Goal: Task Accomplishment & Management: Manage account settings

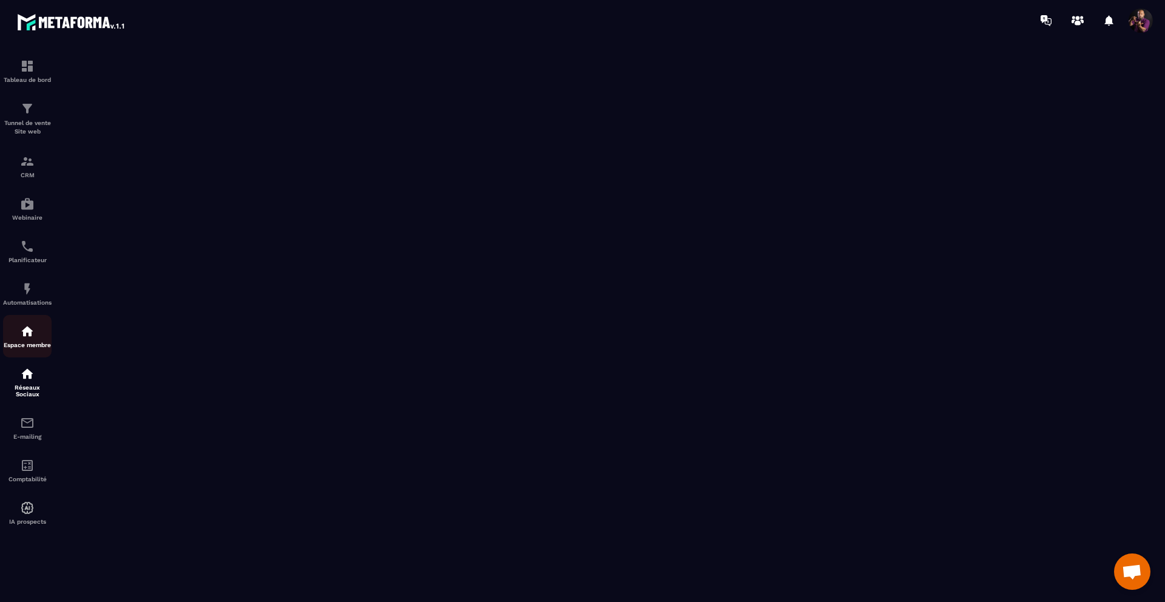
click at [28, 325] on link "Espace membre" at bounding box center [27, 336] width 49 height 42
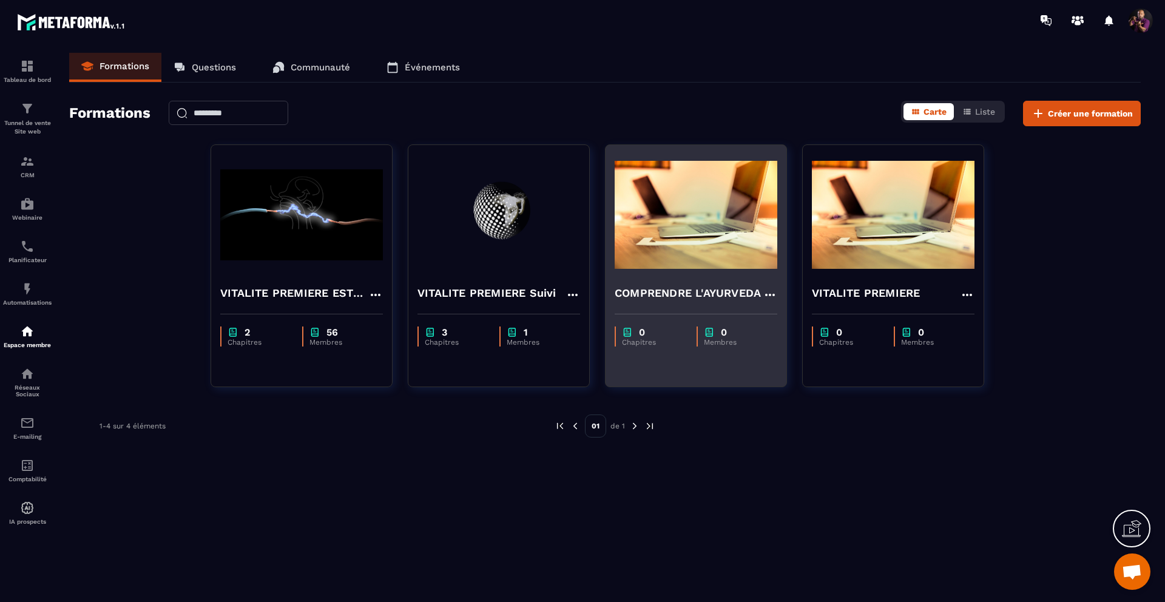
click at [663, 234] on img at bounding box center [696, 214] width 163 height 121
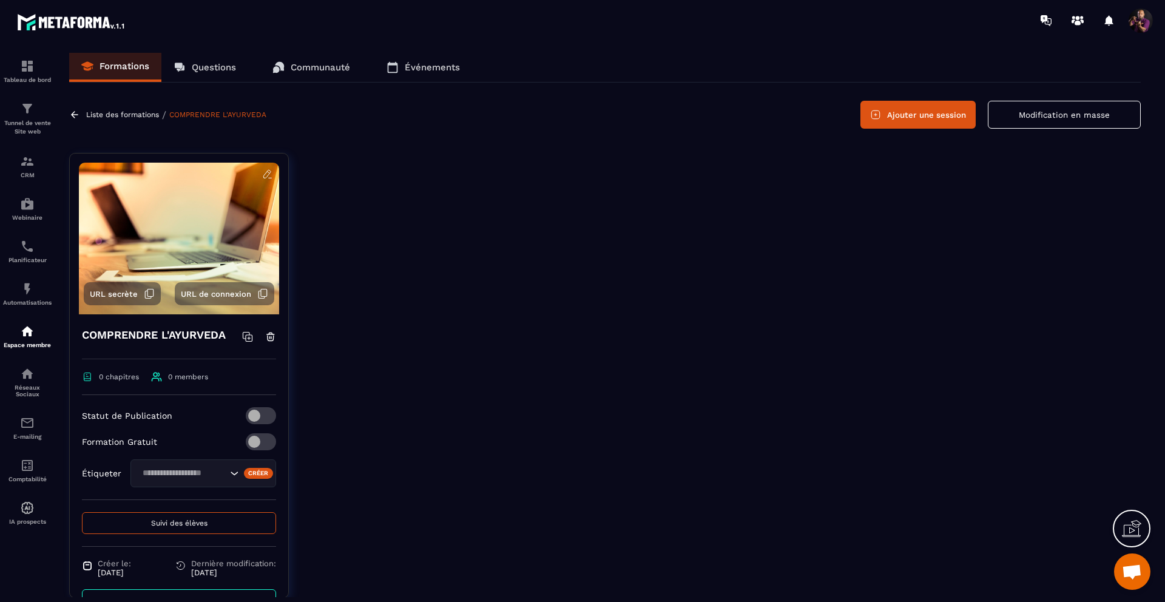
click at [123, 112] on p "Liste des formations" at bounding box center [122, 114] width 73 height 8
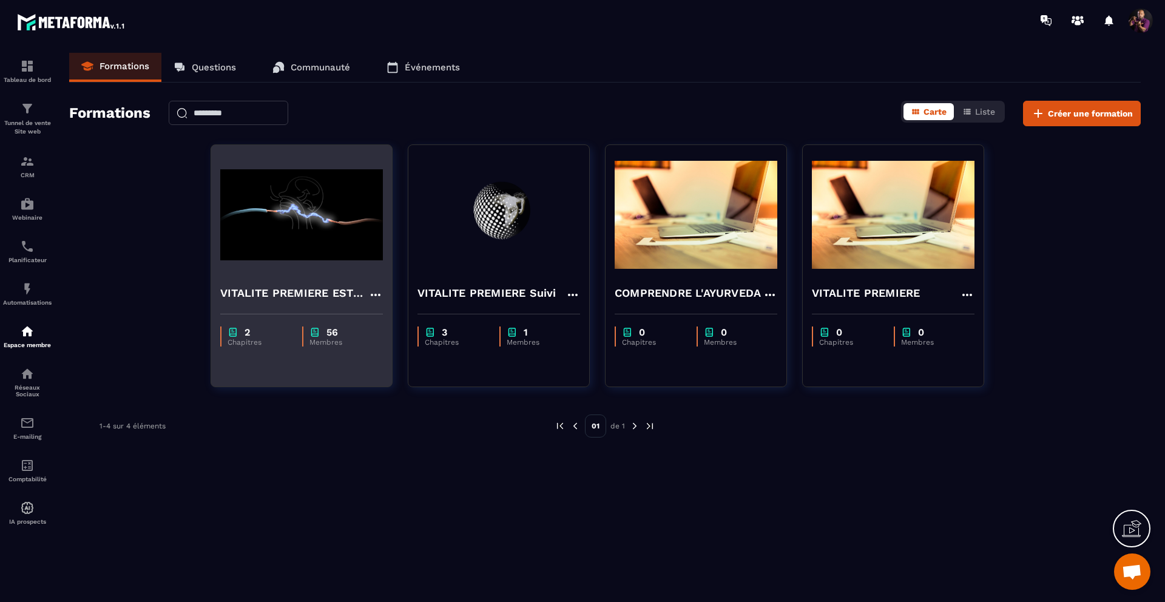
click at [333, 235] on img at bounding box center [301, 214] width 163 height 121
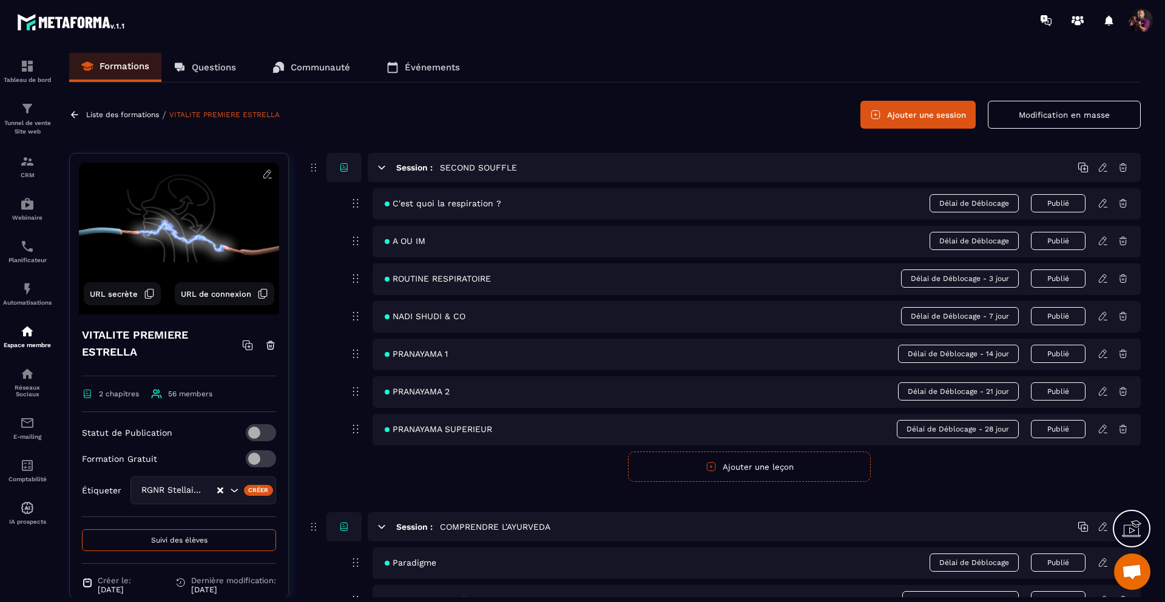
click at [74, 112] on icon at bounding box center [74, 114] width 7 height 7
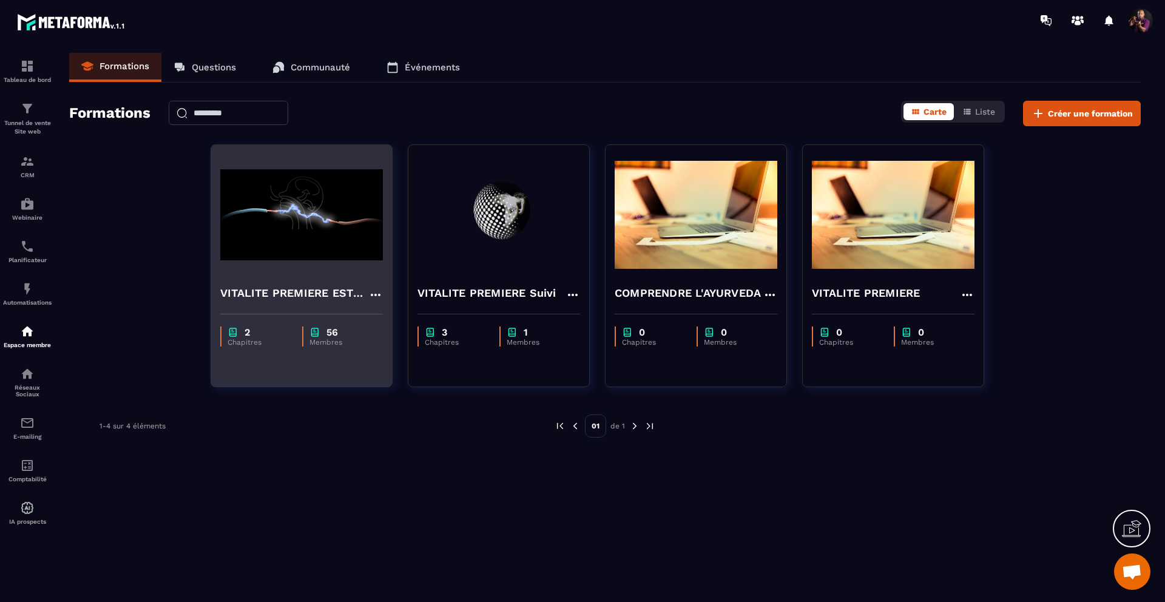
click at [274, 250] on img at bounding box center [301, 214] width 163 height 121
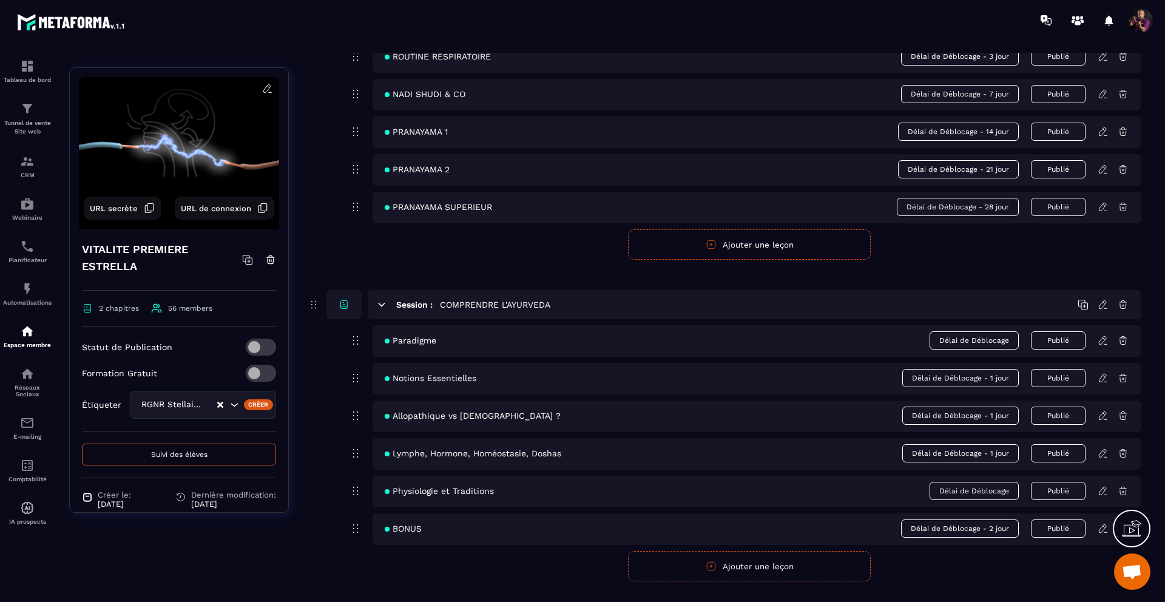
scroll to position [249, 0]
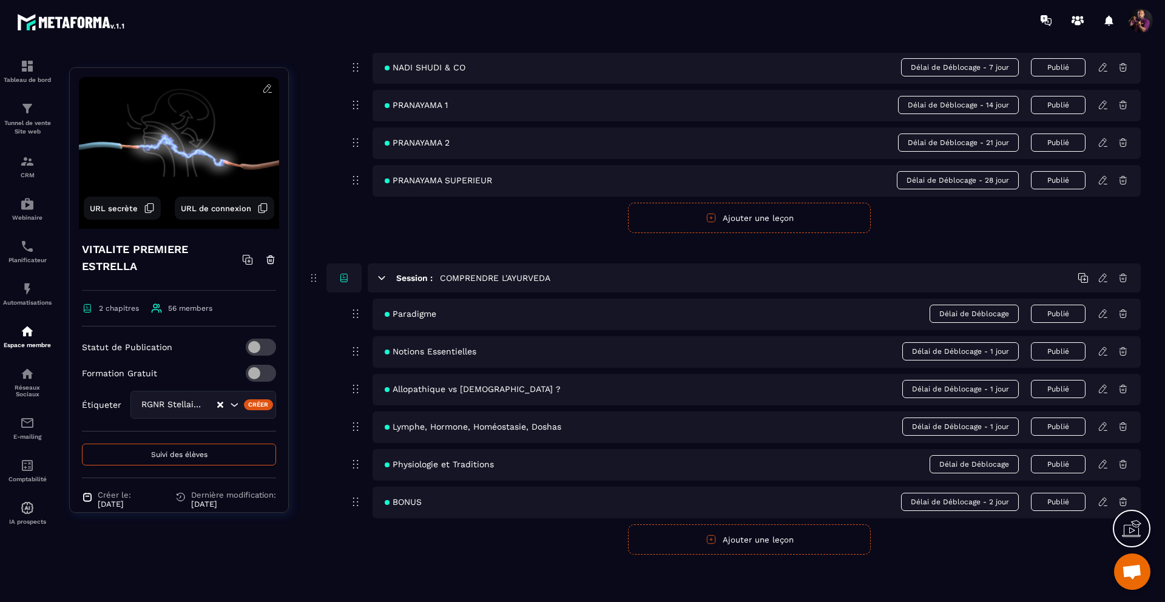
click at [1102, 277] on icon at bounding box center [1103, 278] width 11 height 11
click at [23, 333] on img at bounding box center [27, 331] width 15 height 15
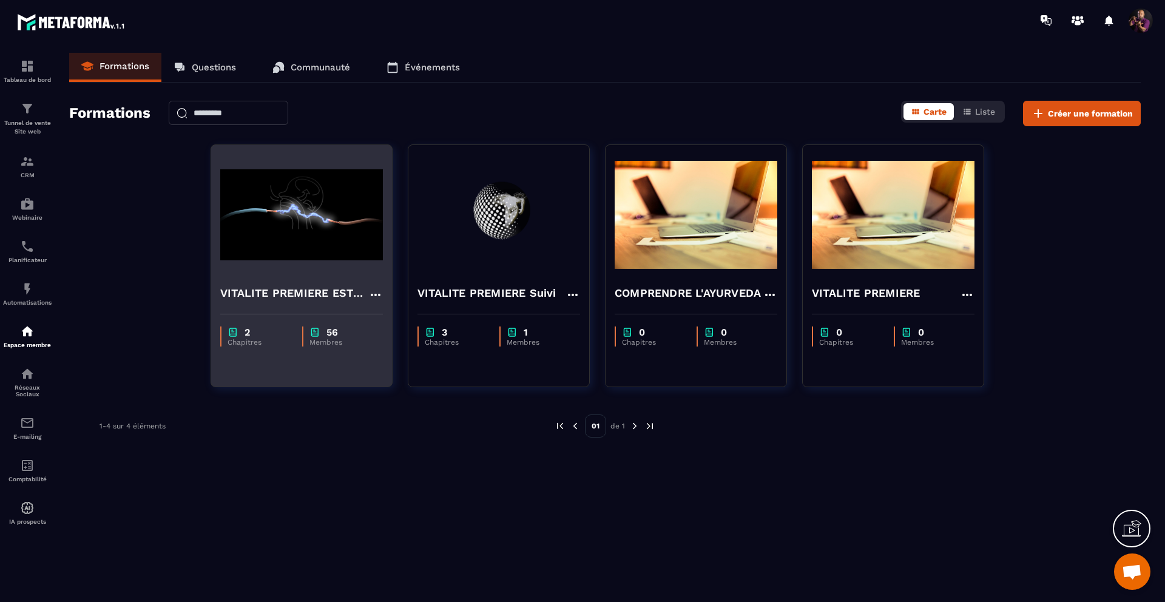
click at [374, 290] on icon at bounding box center [375, 295] width 15 height 15
click at [399, 340] on button "Dupliquer" at bounding box center [411, 342] width 76 height 22
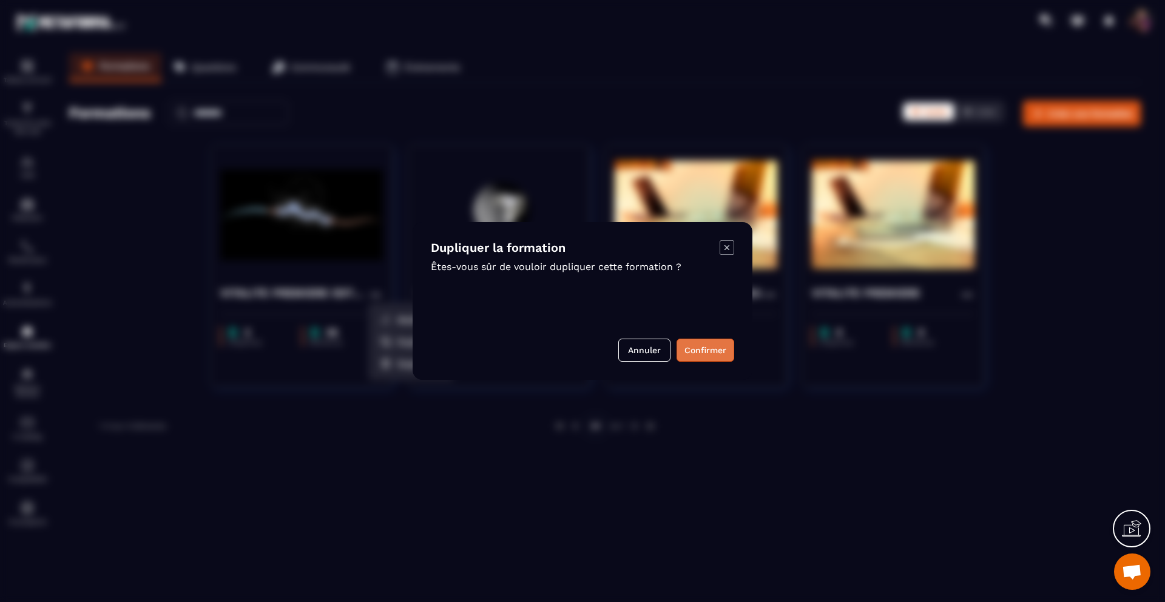
click at [688, 354] on button "Confirmer" at bounding box center [706, 350] width 58 height 23
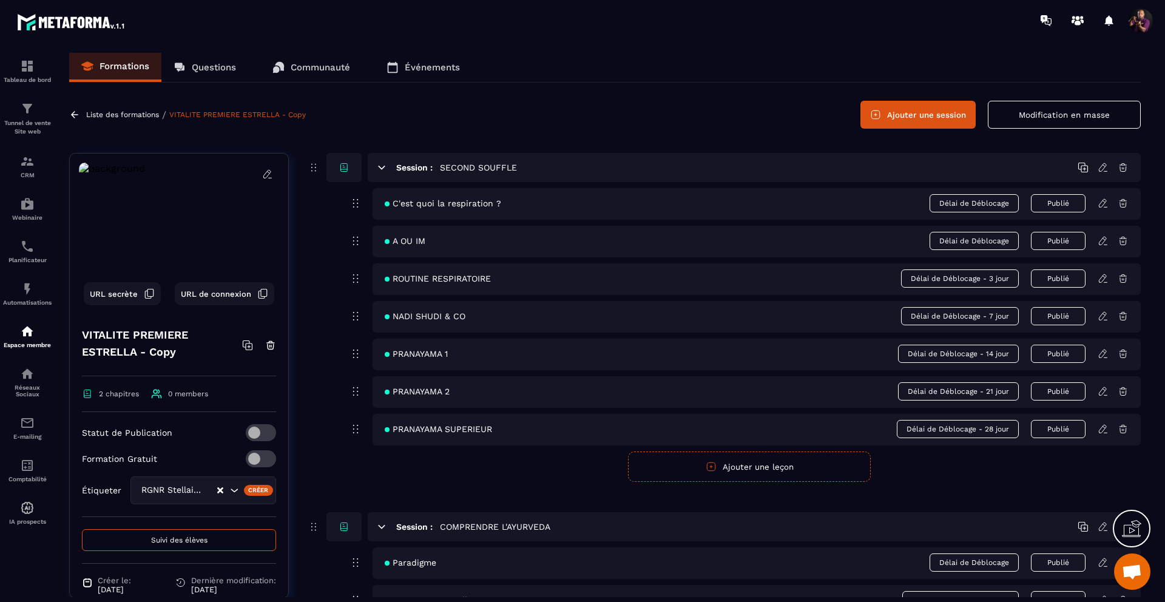
click at [263, 172] on icon at bounding box center [266, 174] width 7 height 8
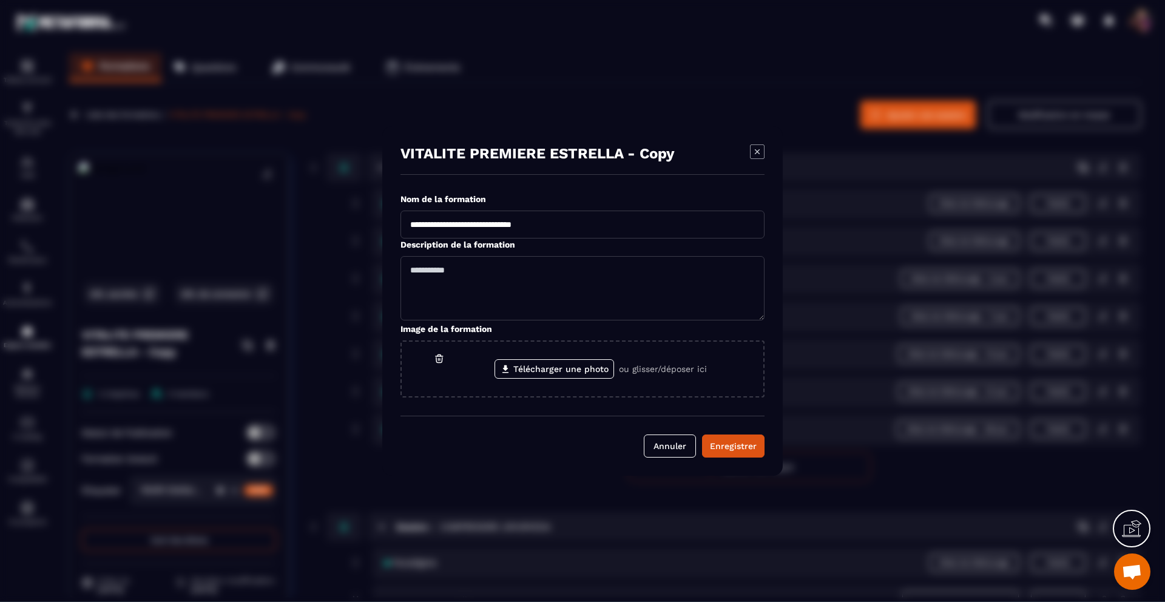
drag, startPoint x: 578, startPoint y: 224, endPoint x: 390, endPoint y: 221, distance: 187.6
click at [390, 221] on div "**********" at bounding box center [582, 301] width 401 height 350
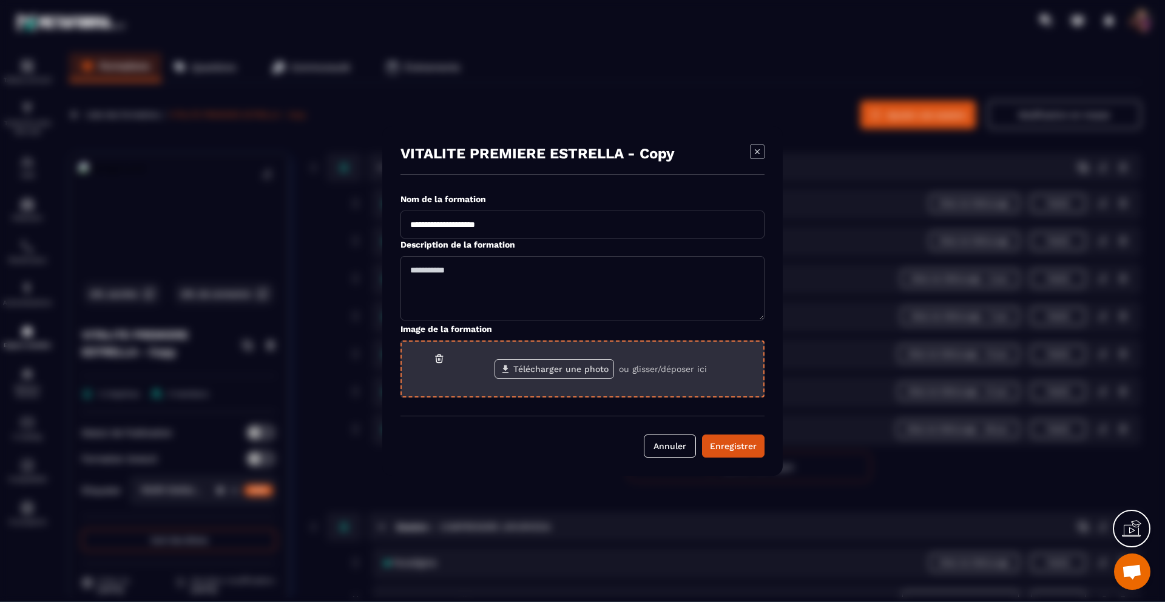
type input "**********"
click at [554, 370] on label "Télécharger une photo" at bounding box center [555, 368] width 120 height 19
click at [0, 0] on input "Télécharger une photo" at bounding box center [0, 0] width 0 height 0
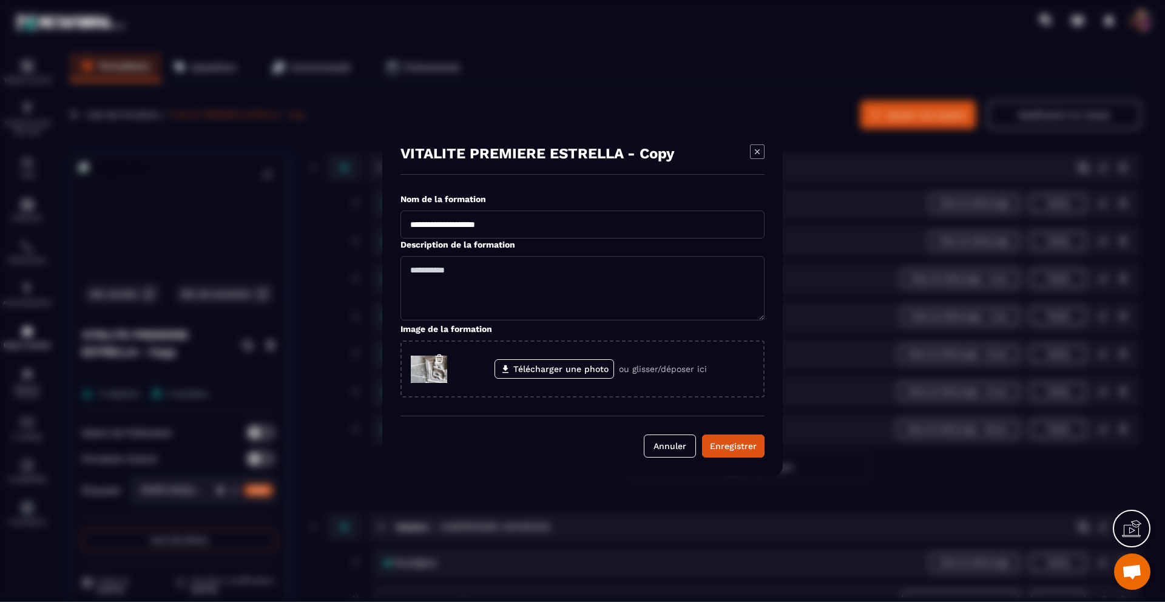
click at [676, 156] on div "VITALITE PREMIERE ESTRELLA - Copy" at bounding box center [583, 159] width 364 height 30
click at [651, 157] on p "VITALITE PREMIERE ESTRELLA - Copy" at bounding box center [538, 153] width 274 height 17
click at [669, 158] on p "VITALITE PREMIERE ESTRELLA - Copy" at bounding box center [538, 153] width 274 height 17
click at [628, 158] on p "VITALITE PREMIERE ESTRELLA - Copy" at bounding box center [538, 153] width 274 height 17
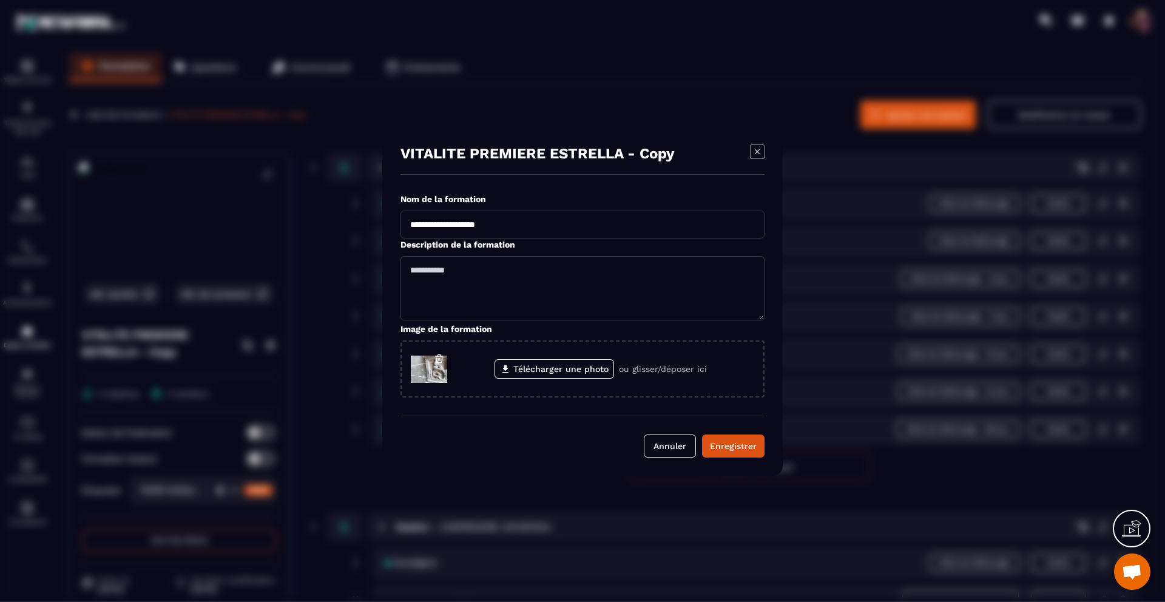
click at [635, 154] on p "VITALITE PREMIERE ESTRELLA - Copy" at bounding box center [538, 153] width 274 height 17
click at [696, 147] on div "VITALITE PREMIERE ESTRELLA - Copy" at bounding box center [583, 159] width 364 height 30
click at [725, 442] on div "Enregistrer" at bounding box center [733, 446] width 47 height 12
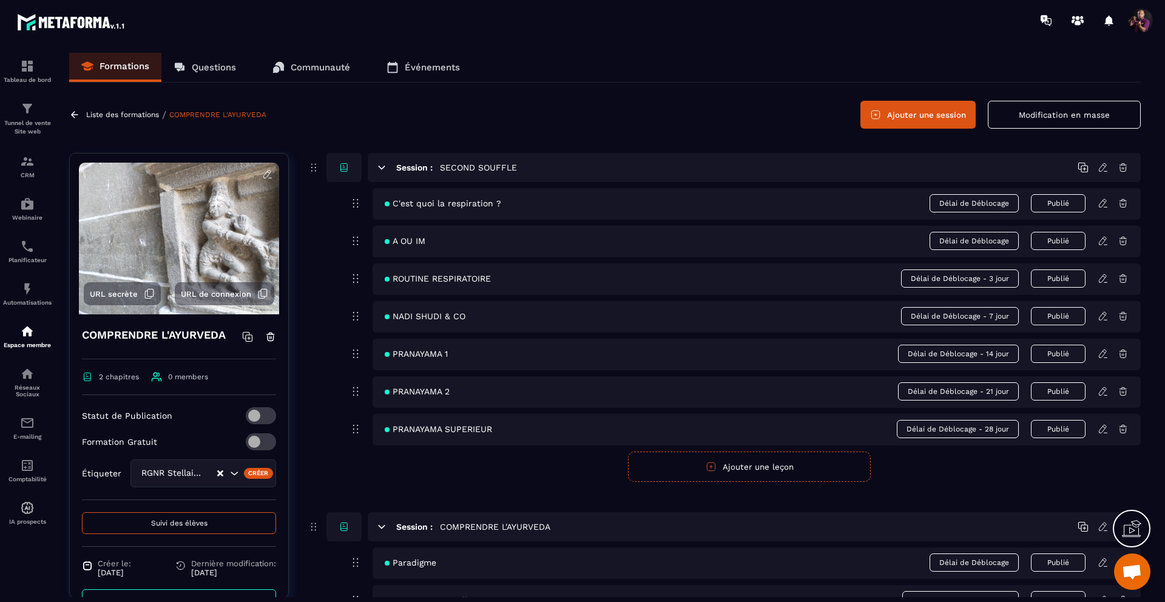
click at [262, 172] on icon at bounding box center [267, 174] width 11 height 11
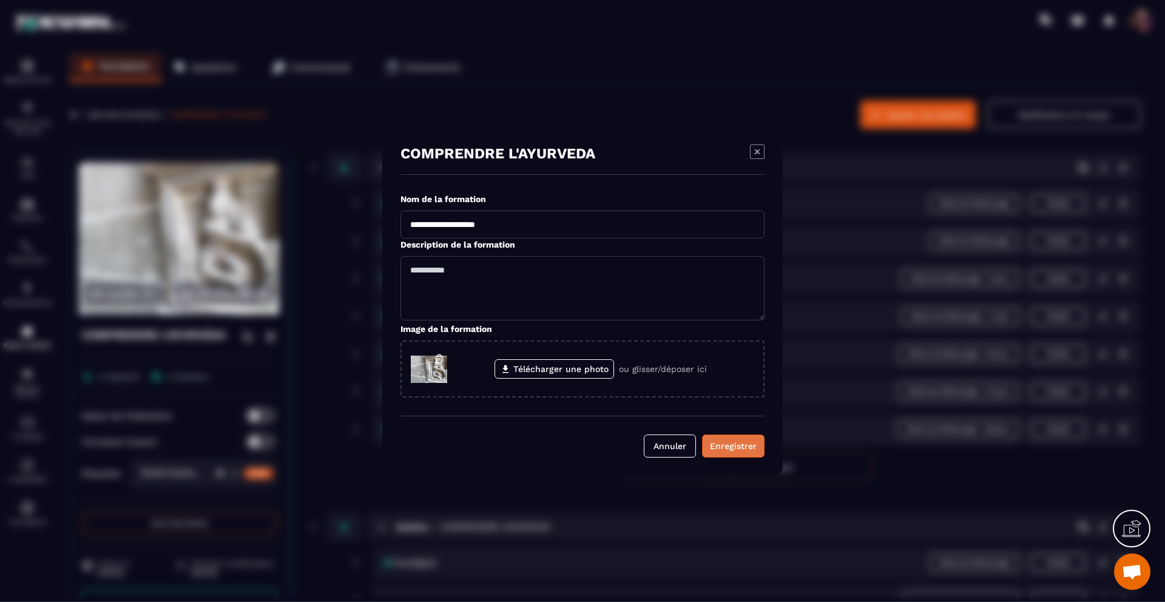
click at [722, 449] on div "Enregistrer" at bounding box center [733, 446] width 47 height 12
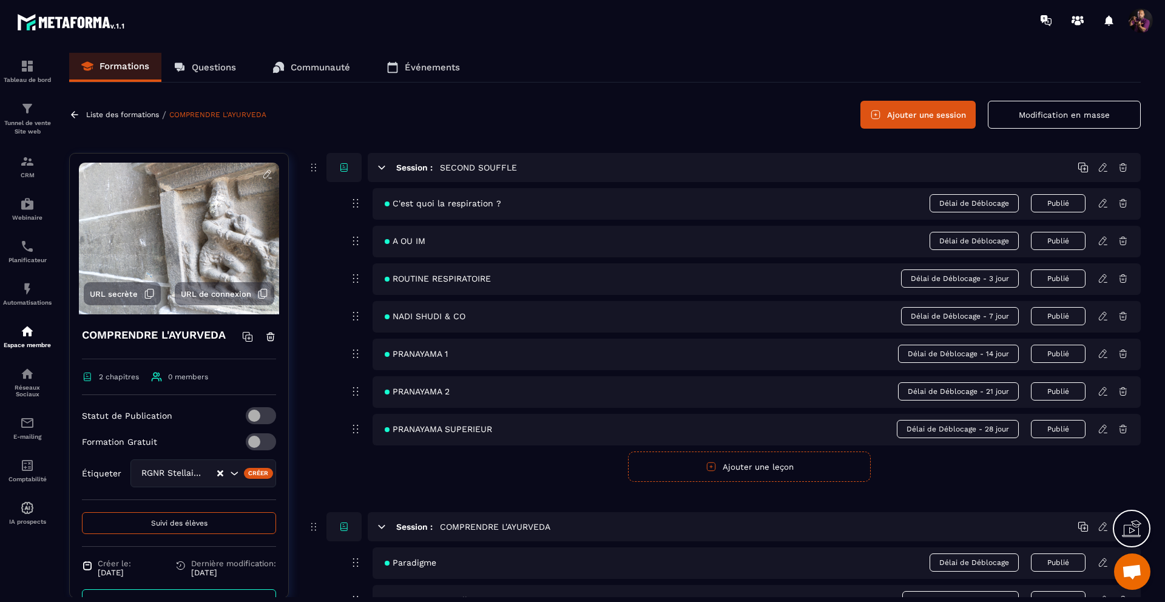
click at [1127, 166] on icon at bounding box center [1123, 167] width 11 height 11
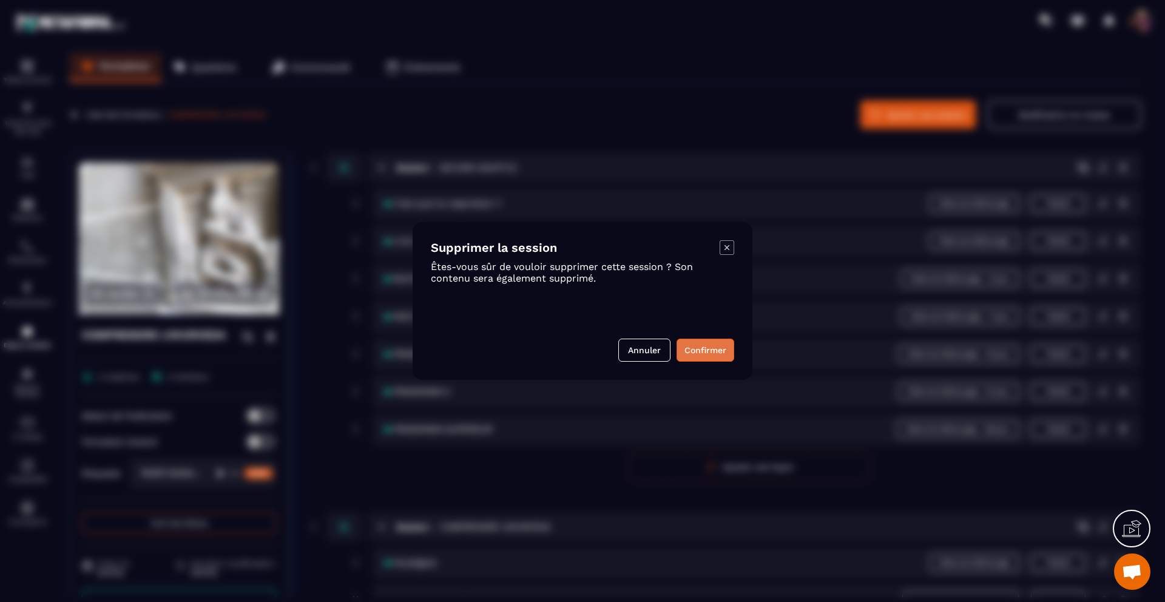
click at [697, 350] on button "Confirmer" at bounding box center [706, 350] width 58 height 23
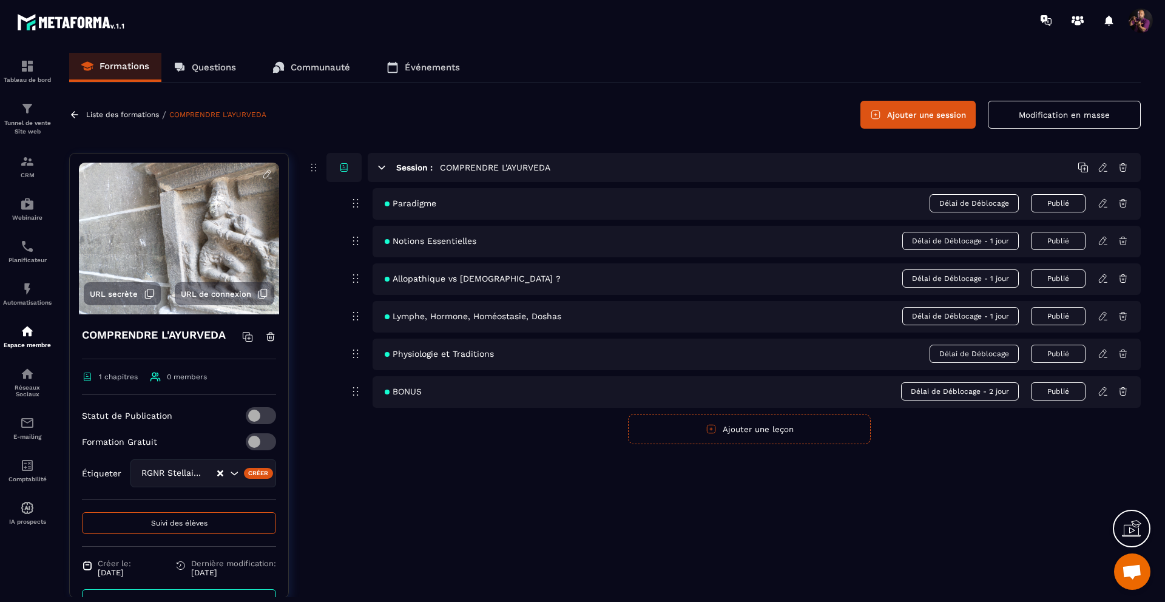
click at [984, 240] on span "Délai de Déblocage - 1 jour" at bounding box center [961, 241] width 117 height 18
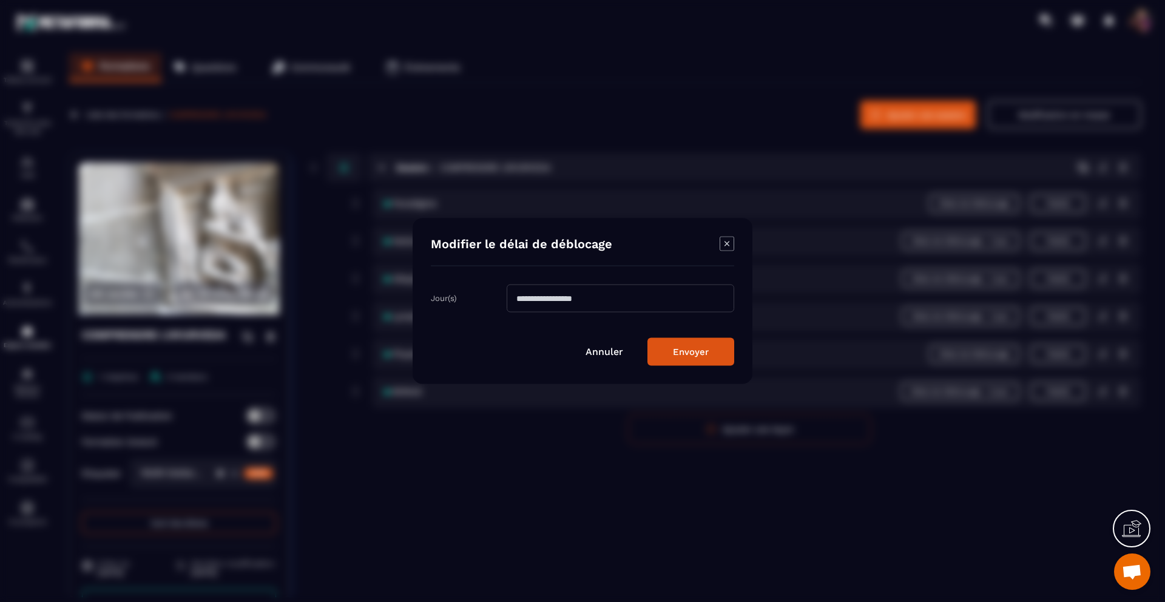
click at [578, 300] on input "*" at bounding box center [621, 299] width 228 height 28
click at [655, 347] on button "Envoyer" at bounding box center [691, 352] width 87 height 28
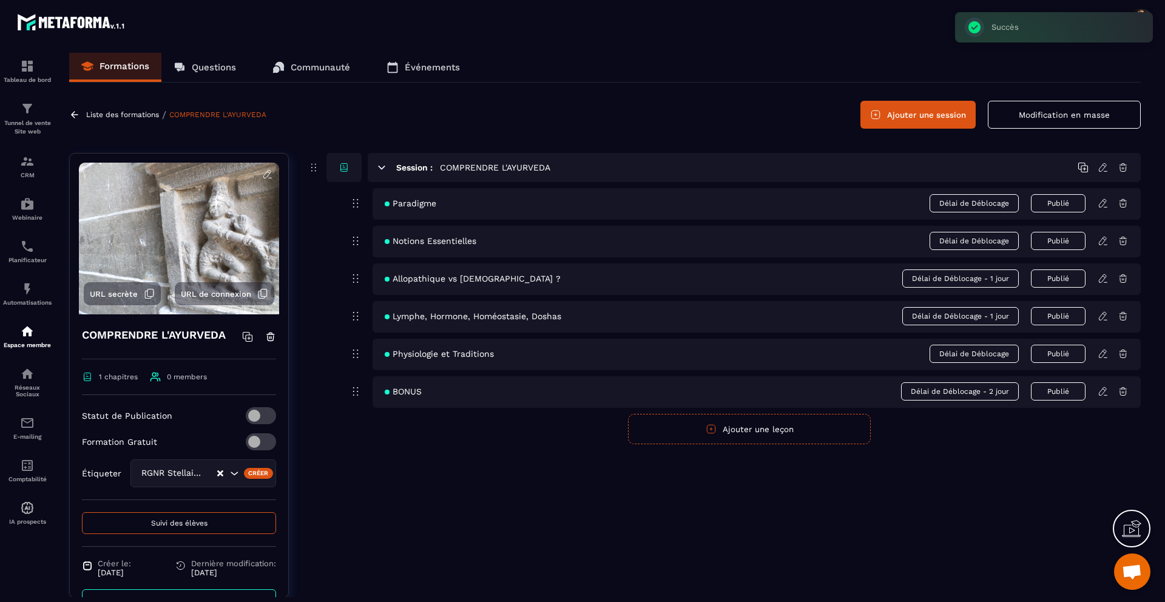
click at [985, 280] on span "Délai de Déblocage - 1 jour" at bounding box center [961, 278] width 117 height 18
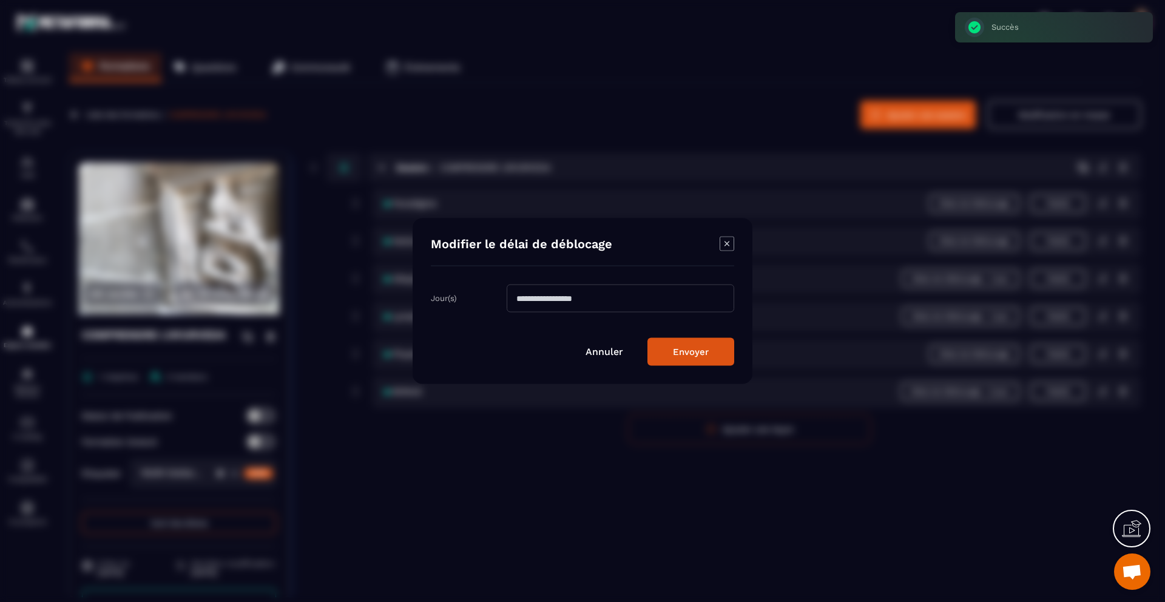
click at [566, 294] on input "*" at bounding box center [621, 299] width 228 height 28
click at [691, 353] on button "Envoyer" at bounding box center [691, 352] width 87 height 28
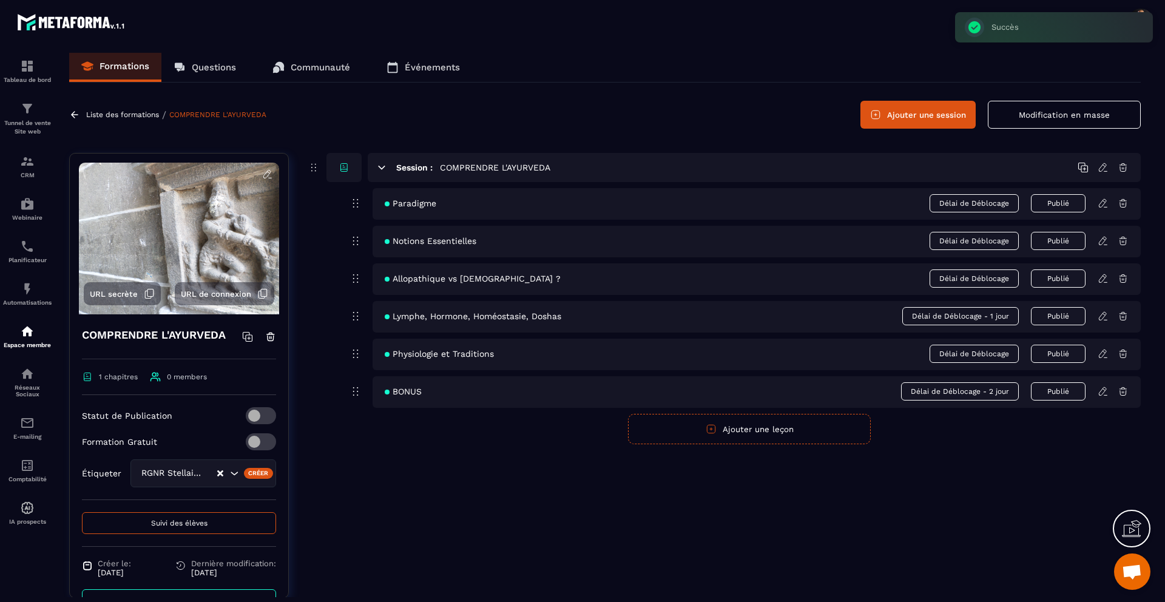
click at [963, 316] on span "Délai de Déblocage - 1 jour" at bounding box center [961, 316] width 117 height 18
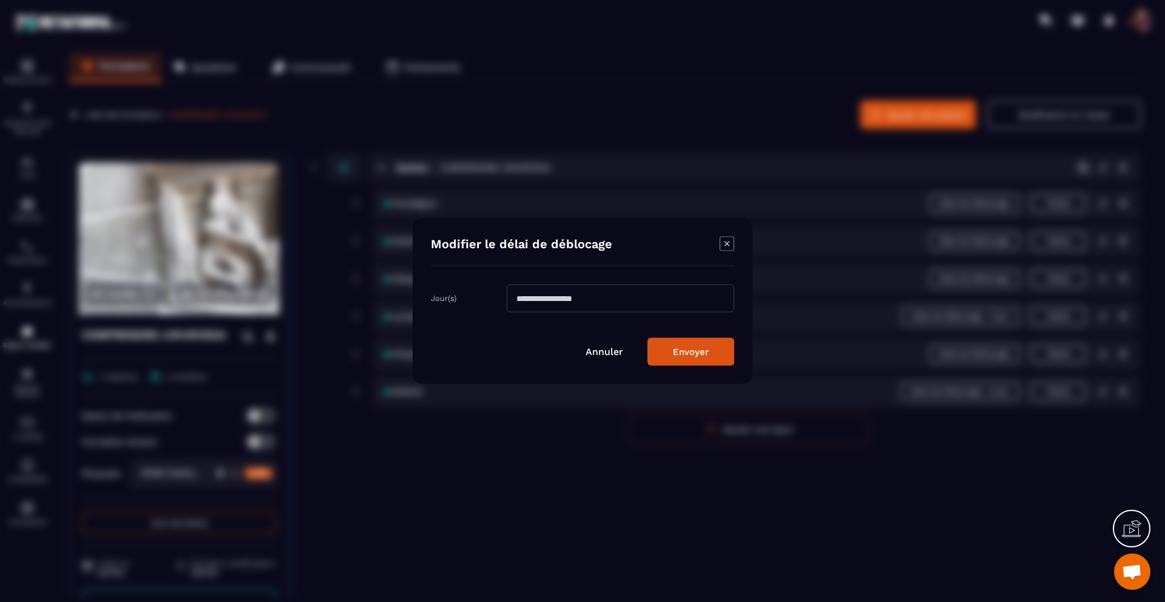
click at [566, 308] on input "*" at bounding box center [621, 299] width 228 height 28
click at [677, 360] on button "Envoyer" at bounding box center [691, 352] width 87 height 28
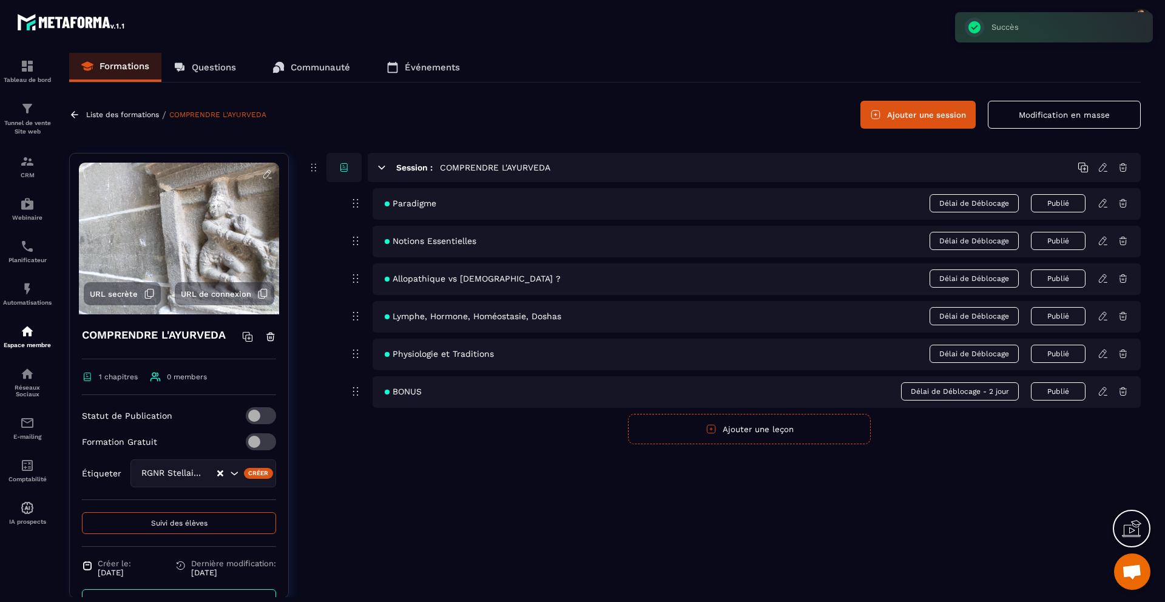
click at [950, 392] on span "Délai de Déblocage - 2 jour" at bounding box center [960, 391] width 118 height 18
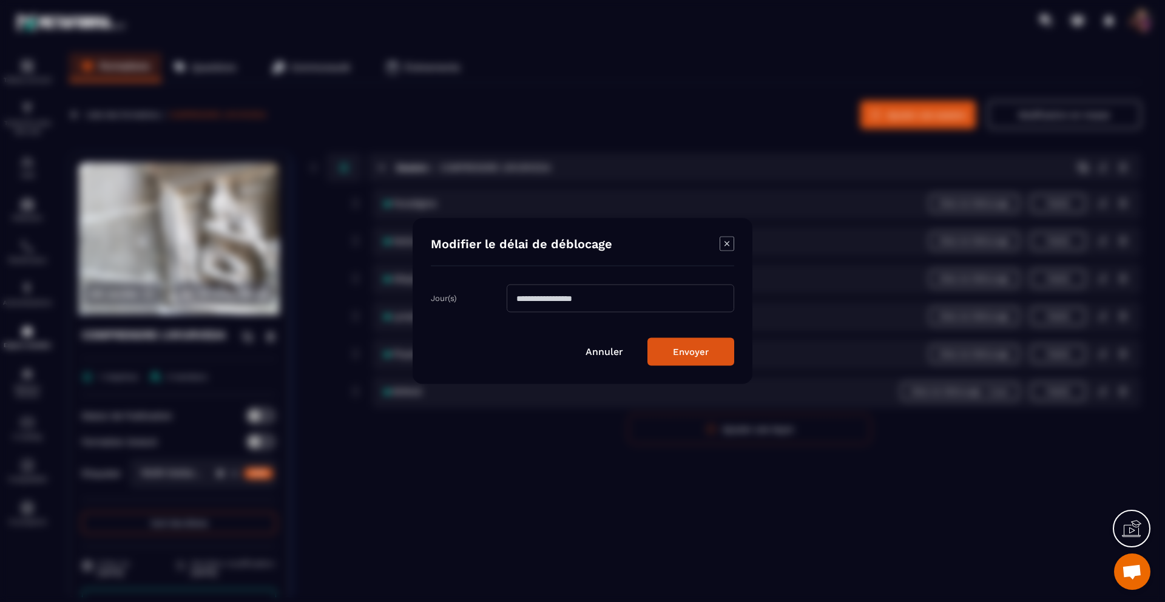
click at [553, 291] on input "*" at bounding box center [621, 299] width 228 height 28
type input "*"
click at [665, 356] on button "Envoyer" at bounding box center [691, 352] width 87 height 28
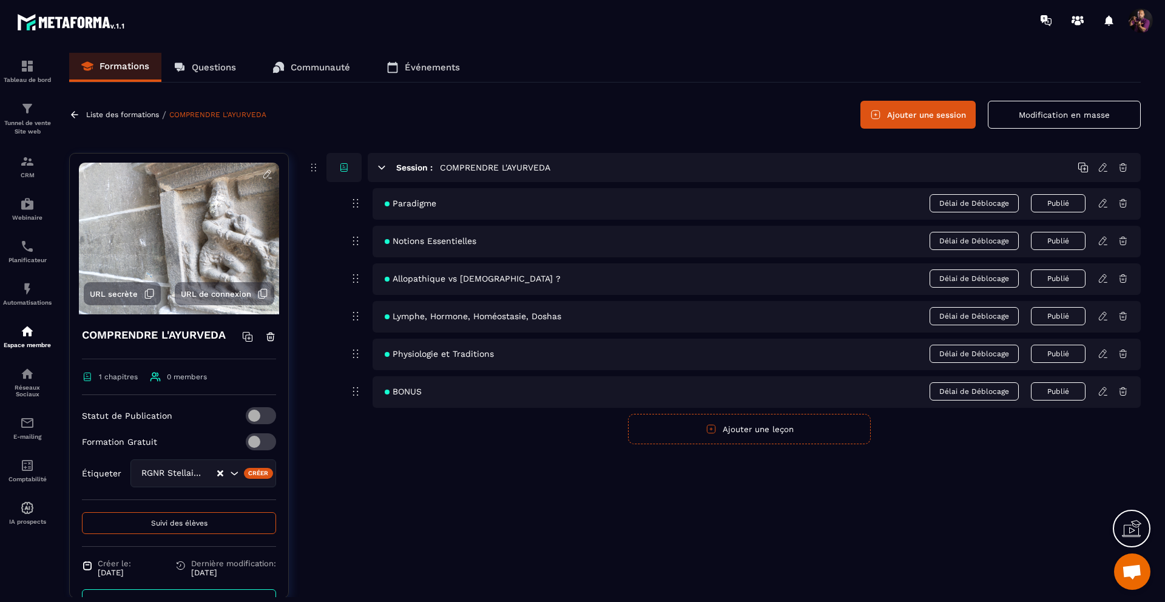
click at [250, 441] on span at bounding box center [261, 441] width 30 height 17
click at [217, 472] on icon "Clear Selected" at bounding box center [220, 473] width 6 height 6
click at [248, 419] on span at bounding box center [261, 415] width 30 height 17
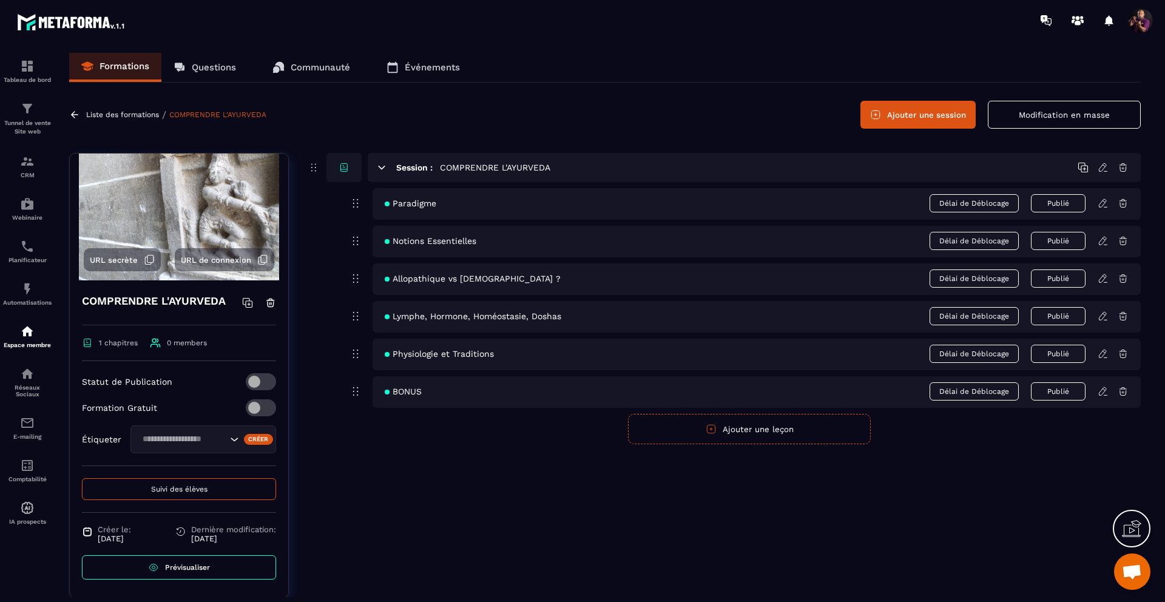
scroll to position [32, 0]
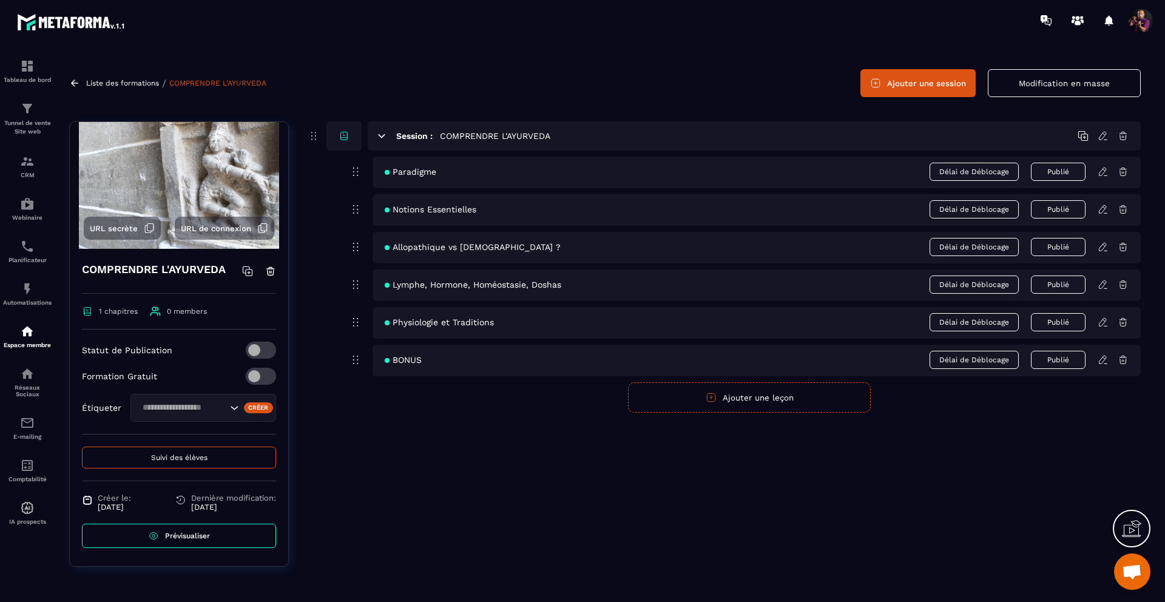
click at [168, 536] on span "Prévisualiser" at bounding box center [187, 536] width 45 height 8
click at [144, 85] on p "Liste des formations" at bounding box center [122, 83] width 73 height 8
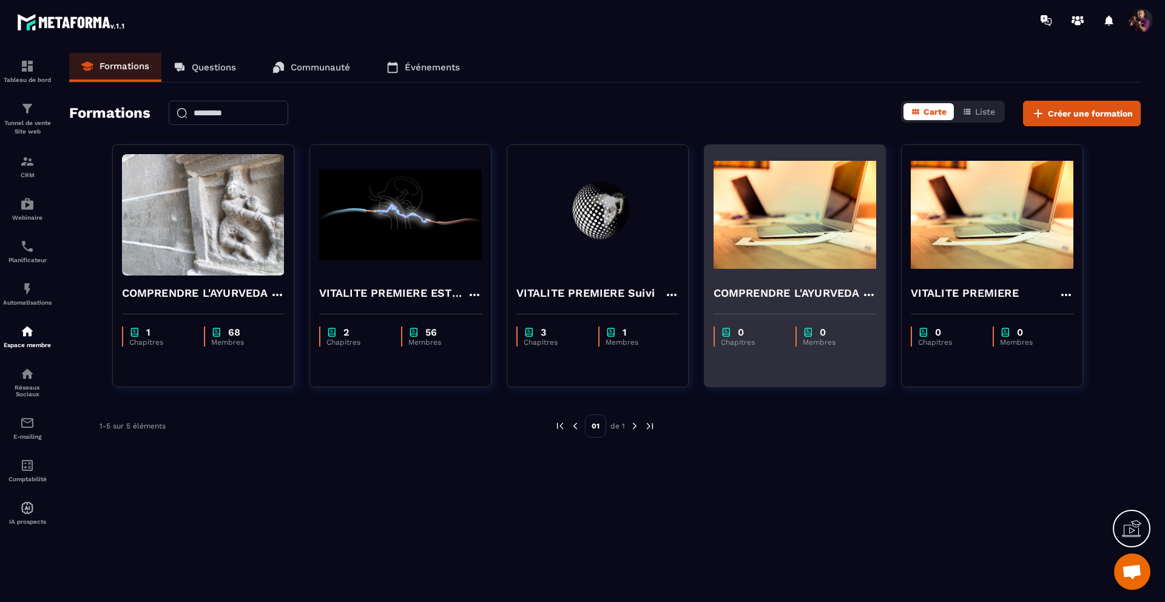
click at [856, 157] on img at bounding box center [795, 214] width 163 height 121
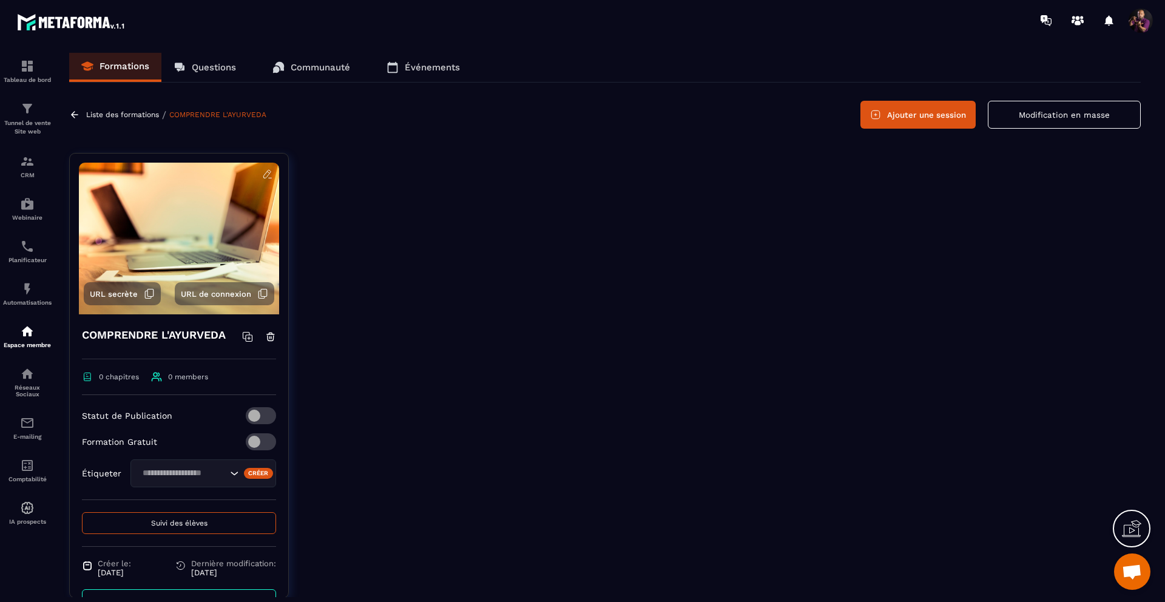
click at [269, 337] on icon at bounding box center [269, 337] width 1 height 2
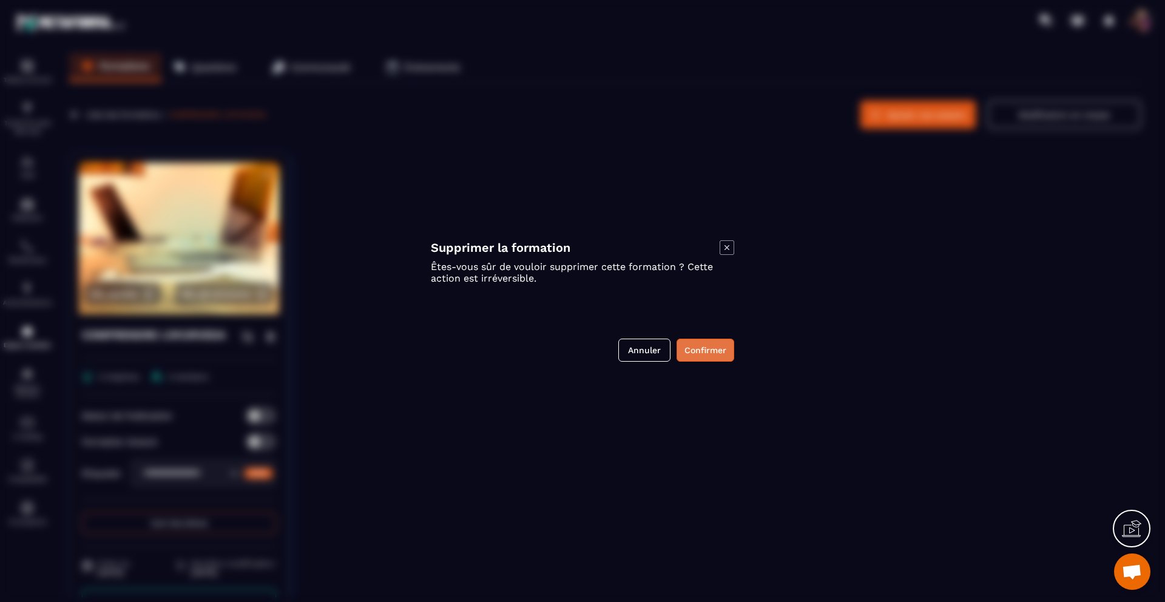
click at [689, 350] on button "Confirmer" at bounding box center [706, 350] width 58 height 23
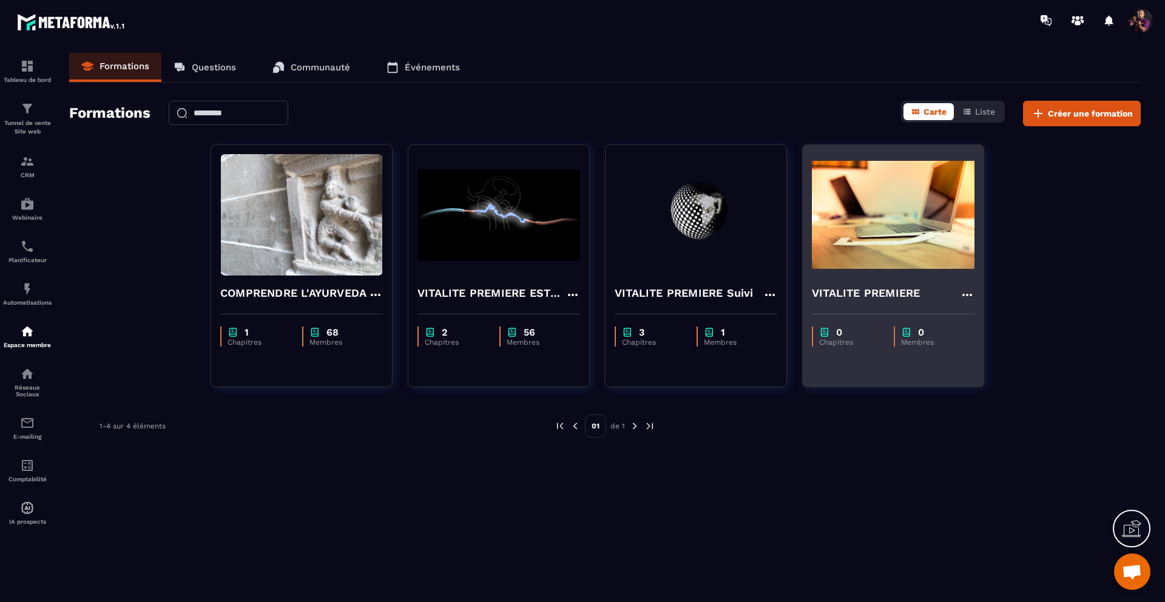
click at [931, 245] on img at bounding box center [893, 214] width 163 height 121
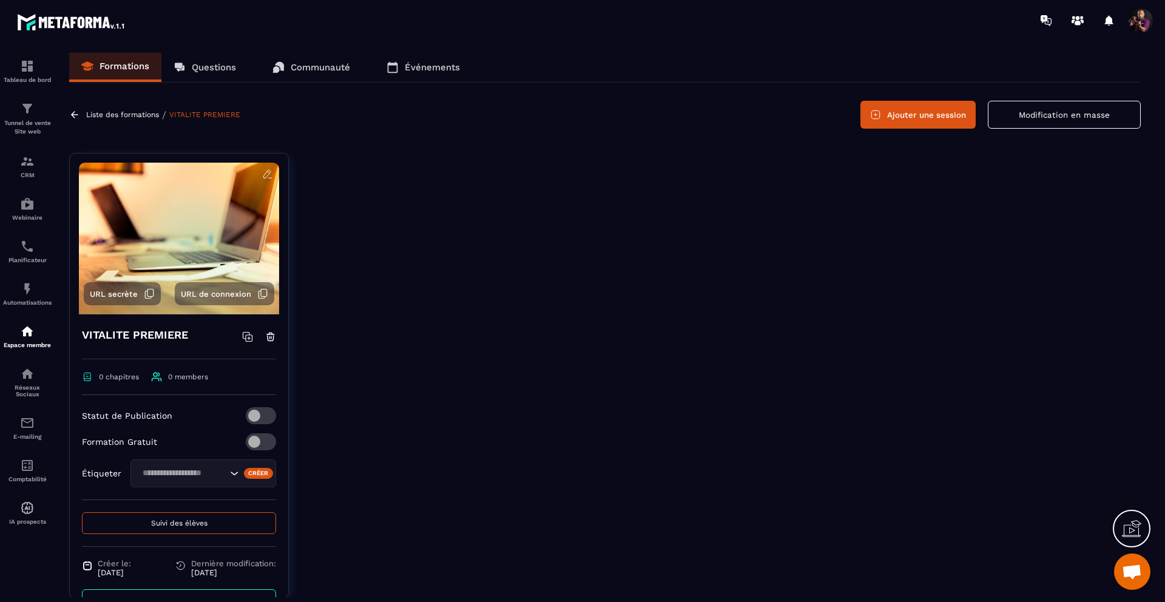
click at [113, 115] on p "Liste des formations" at bounding box center [122, 114] width 73 height 8
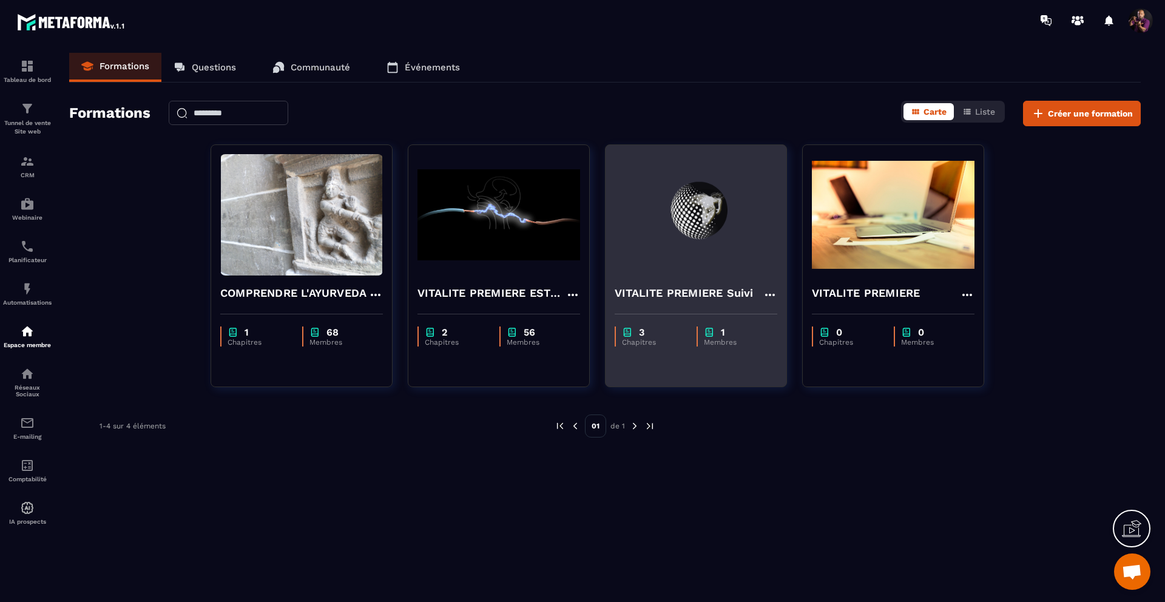
click at [710, 175] on img at bounding box center [696, 214] width 163 height 121
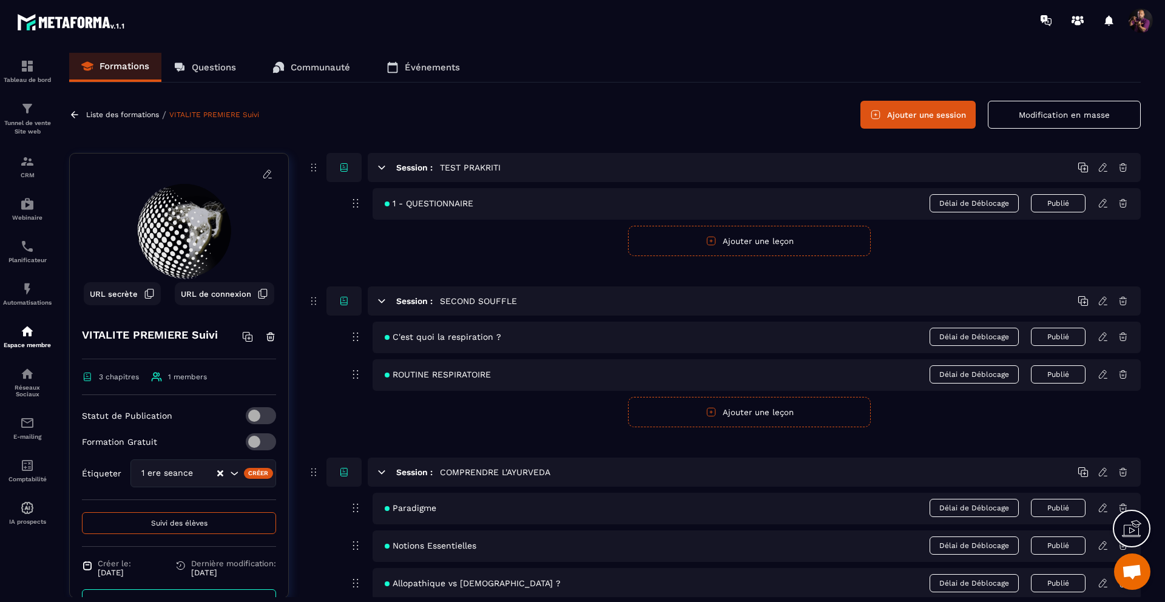
click at [129, 115] on p "Liste des formations" at bounding box center [122, 114] width 73 height 8
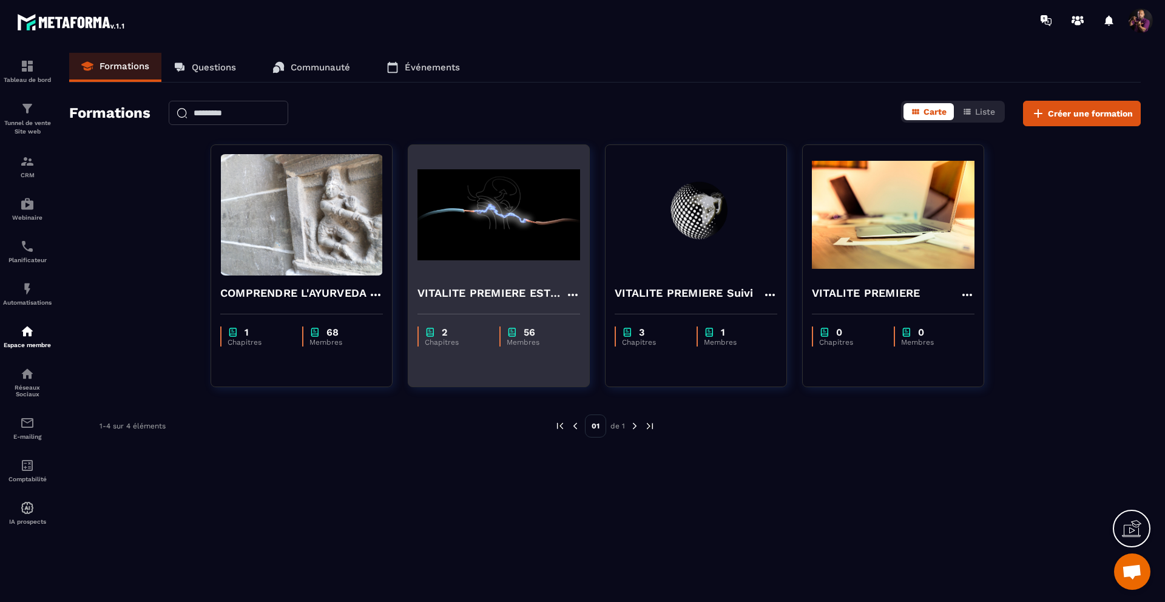
click at [480, 266] on img at bounding box center [499, 214] width 163 height 121
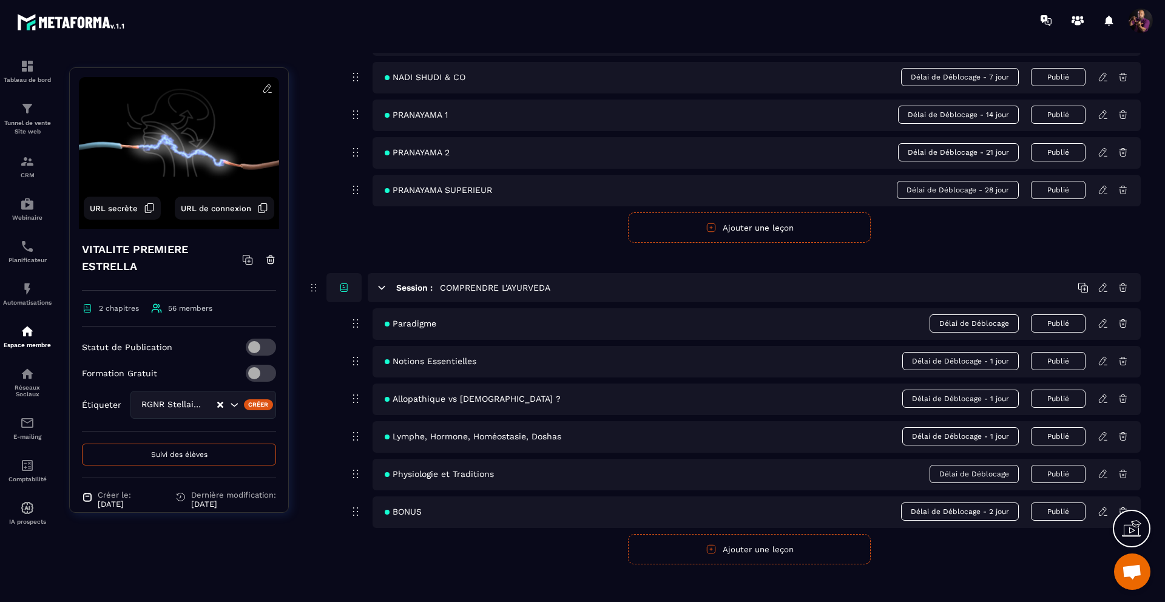
scroll to position [249, 0]
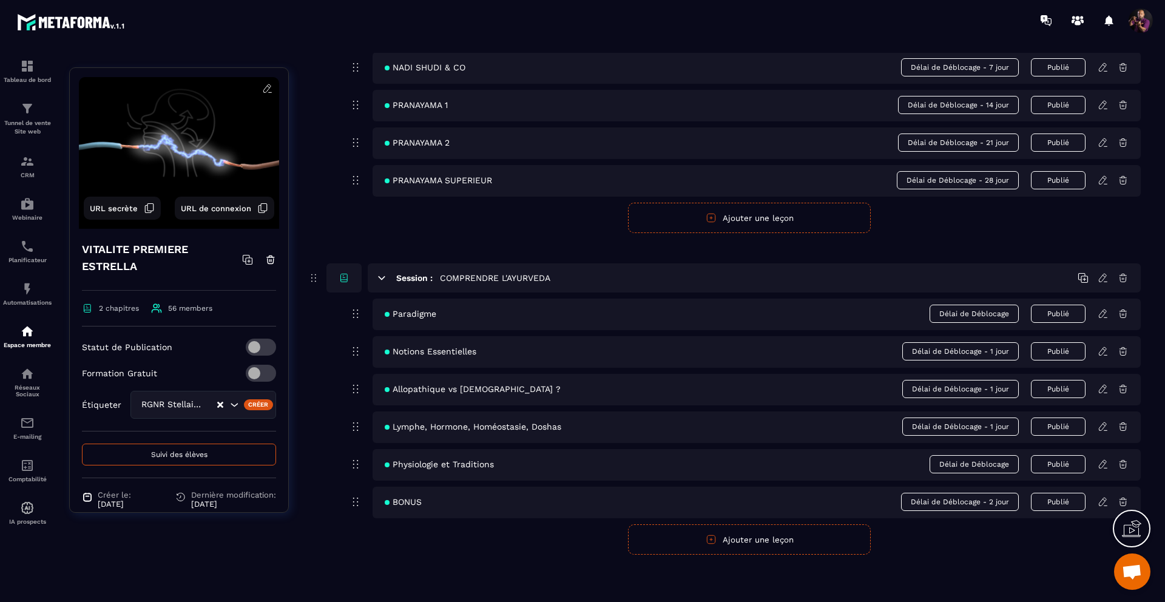
click at [1126, 277] on icon at bounding box center [1123, 278] width 7 height 8
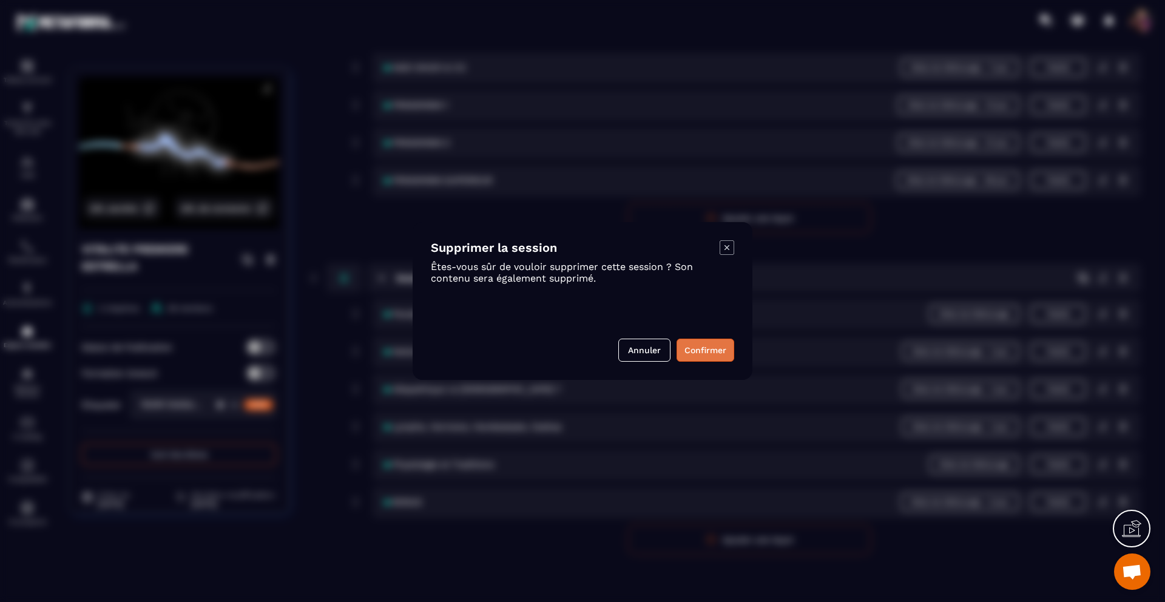
click at [691, 348] on button "Confirmer" at bounding box center [706, 350] width 58 height 23
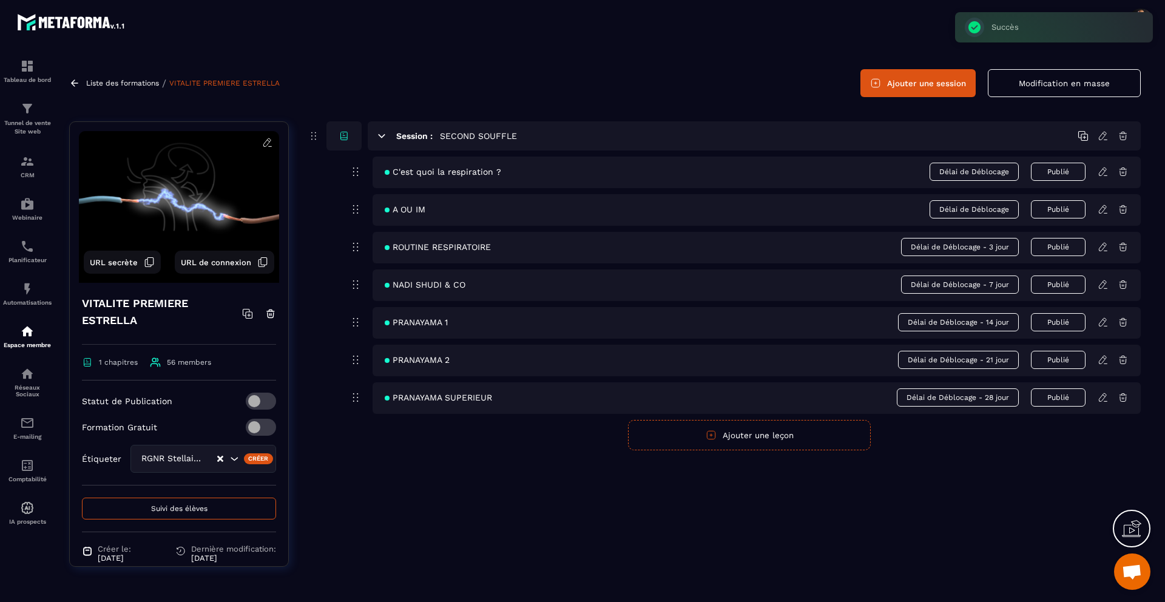
scroll to position [32, 0]
click at [146, 80] on p "Liste des formations" at bounding box center [122, 83] width 73 height 8
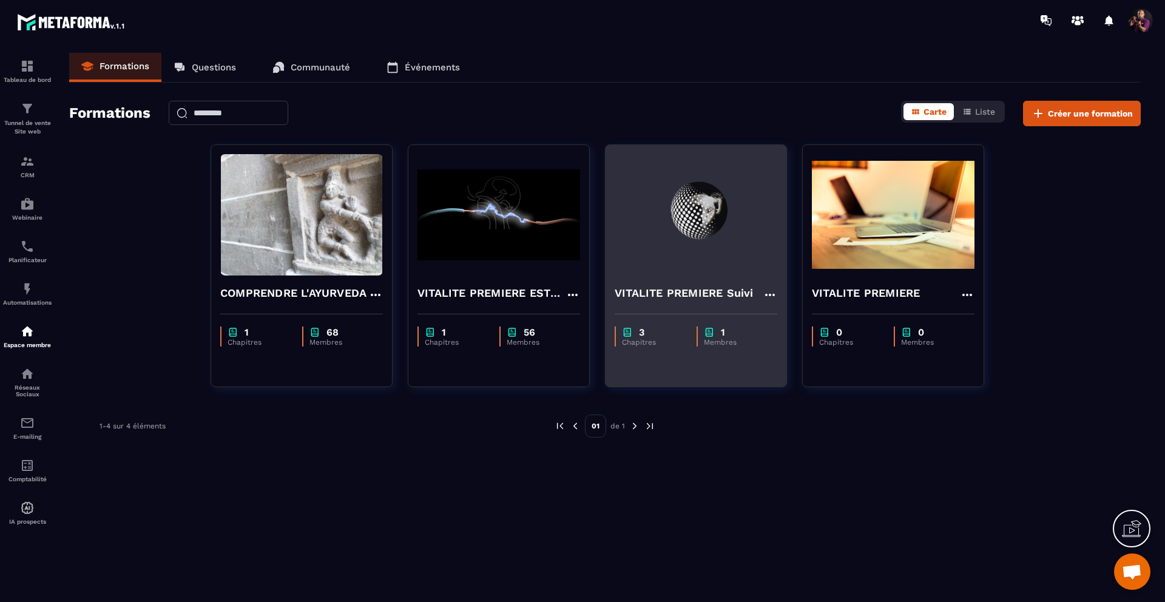
click at [654, 241] on img at bounding box center [696, 214] width 163 height 121
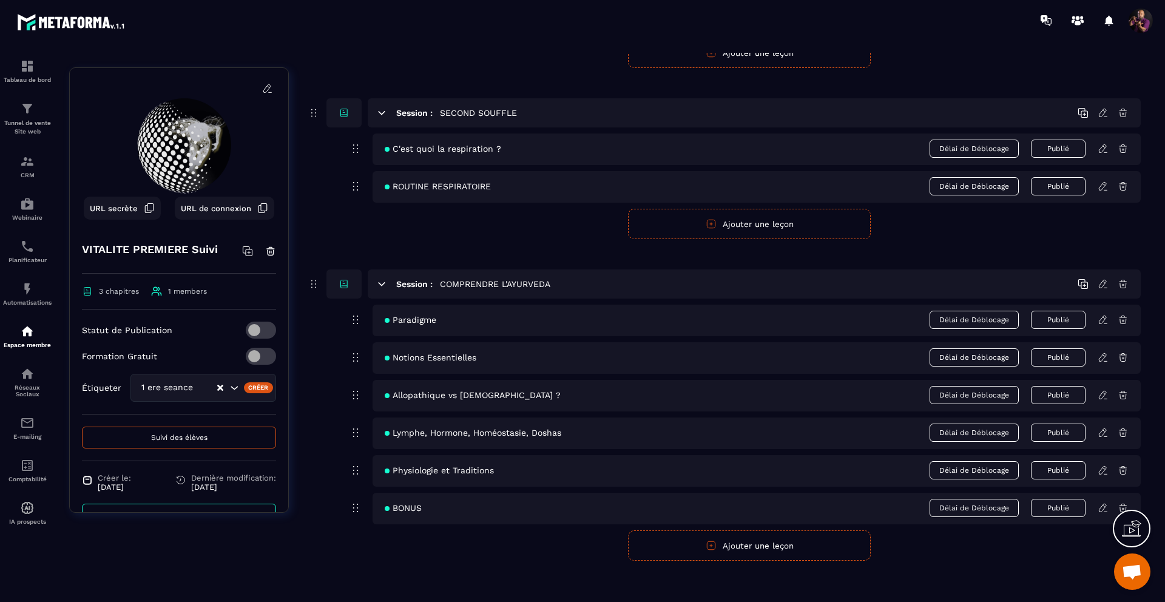
scroll to position [194, 0]
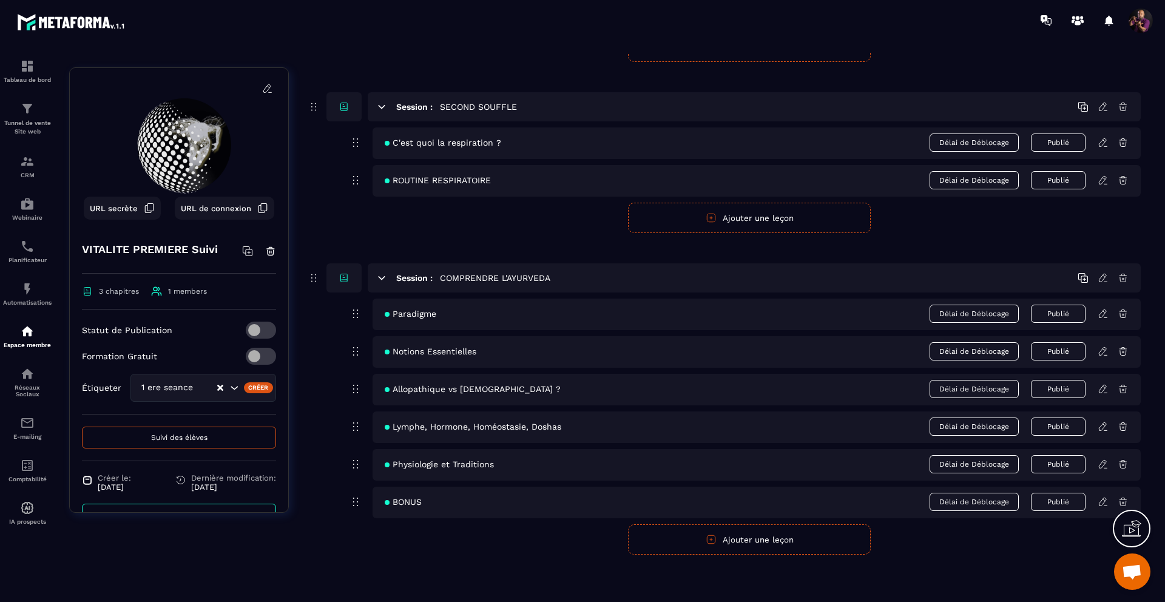
click at [1126, 279] on icon at bounding box center [1123, 278] width 7 height 8
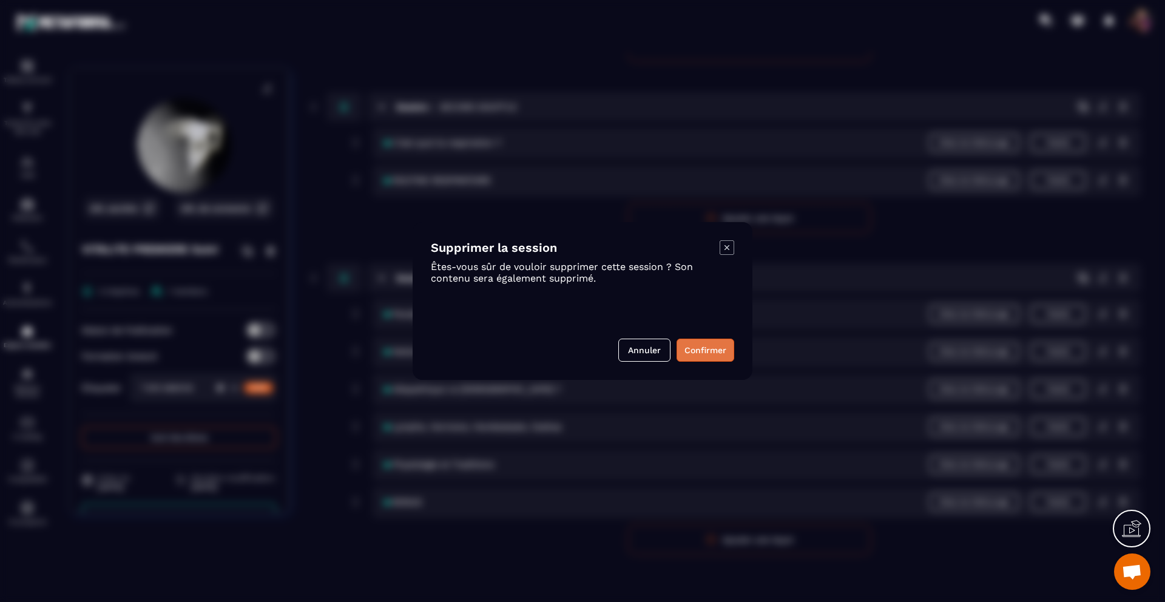
click at [712, 342] on button "Confirmer" at bounding box center [706, 350] width 58 height 23
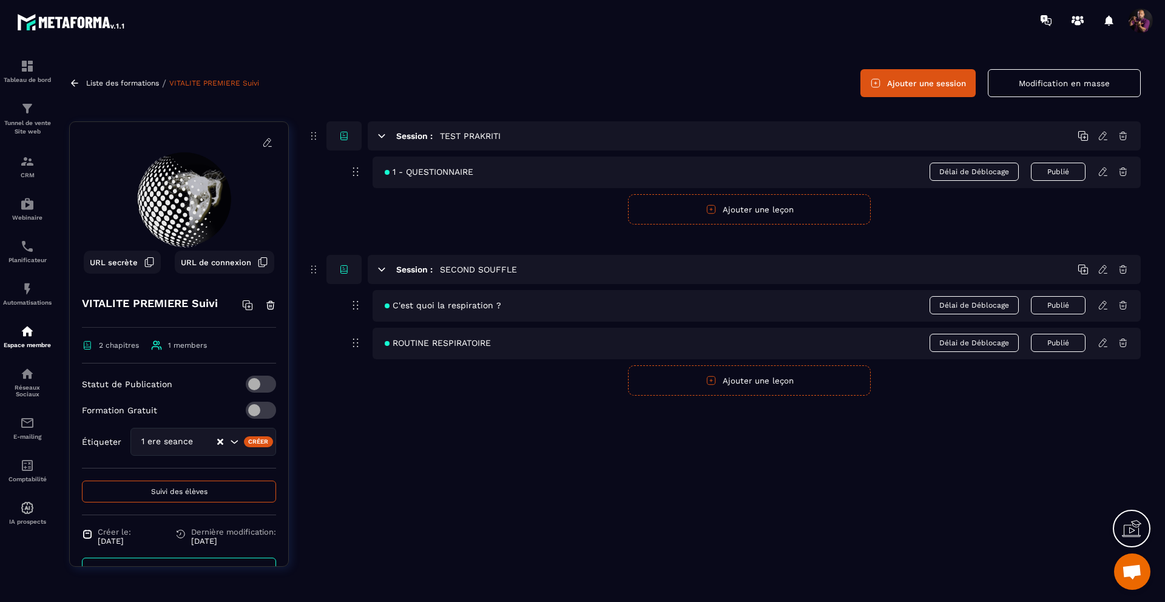
scroll to position [29, 0]
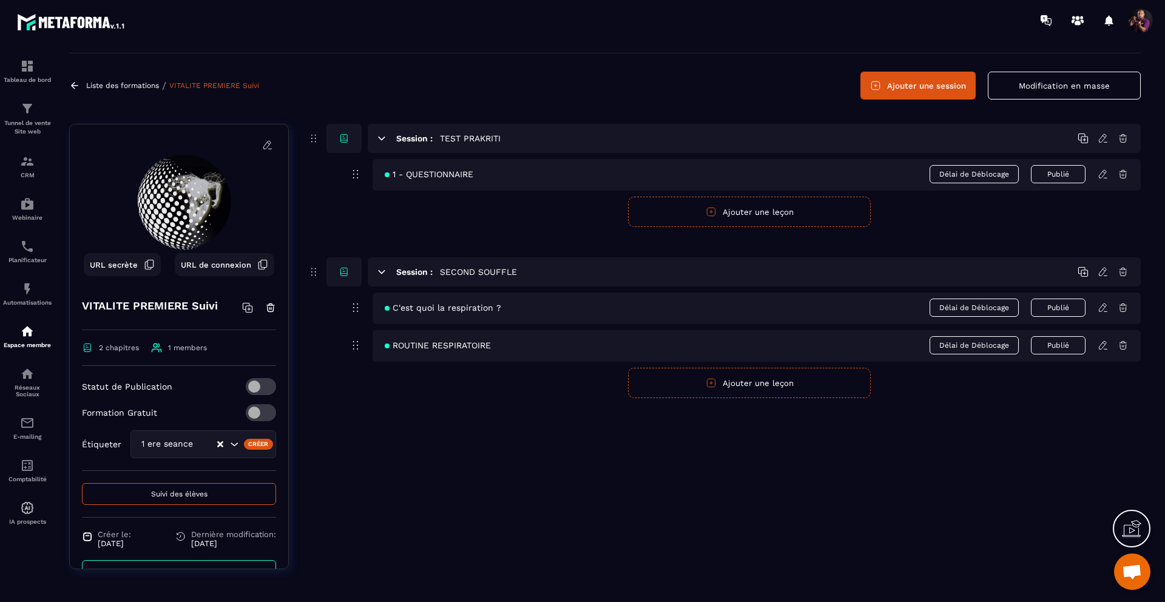
click at [147, 86] on p "Liste des formations" at bounding box center [122, 85] width 73 height 8
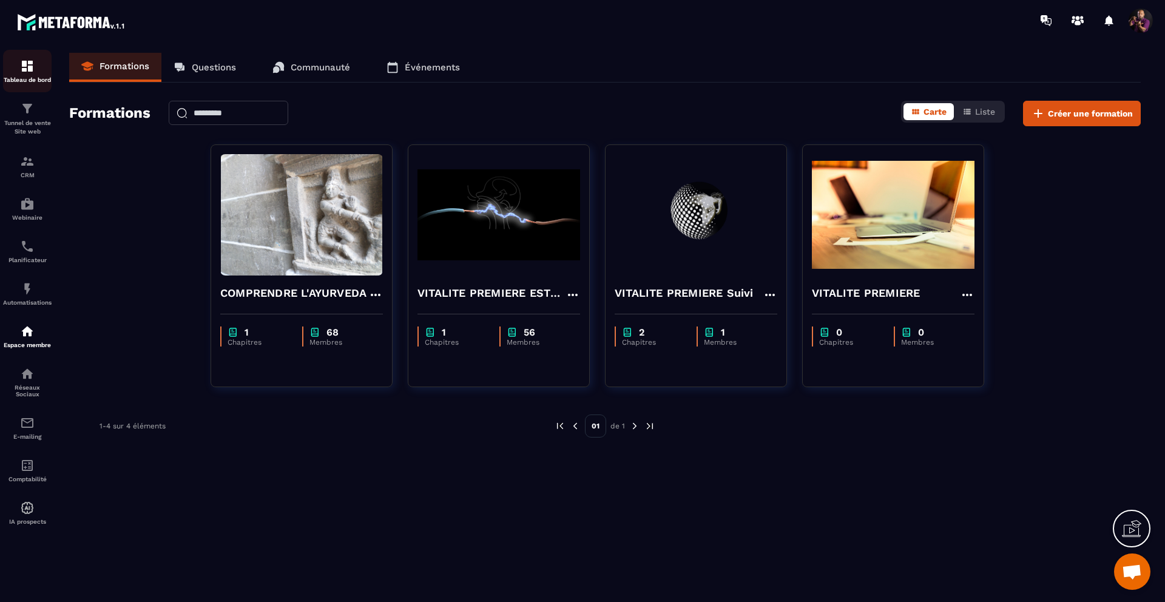
click at [17, 70] on div "Tableau de bord" at bounding box center [27, 71] width 49 height 24
click at [29, 425] on img at bounding box center [27, 423] width 15 height 15
